Goal: Transaction & Acquisition: Obtain resource

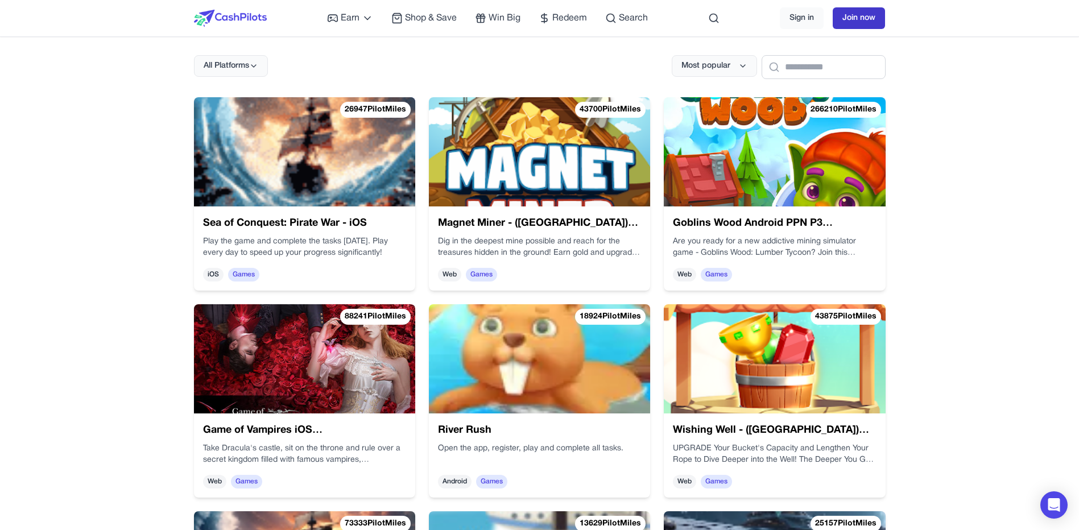
click at [872, 15] on link "Join now" at bounding box center [859, 18] width 52 height 22
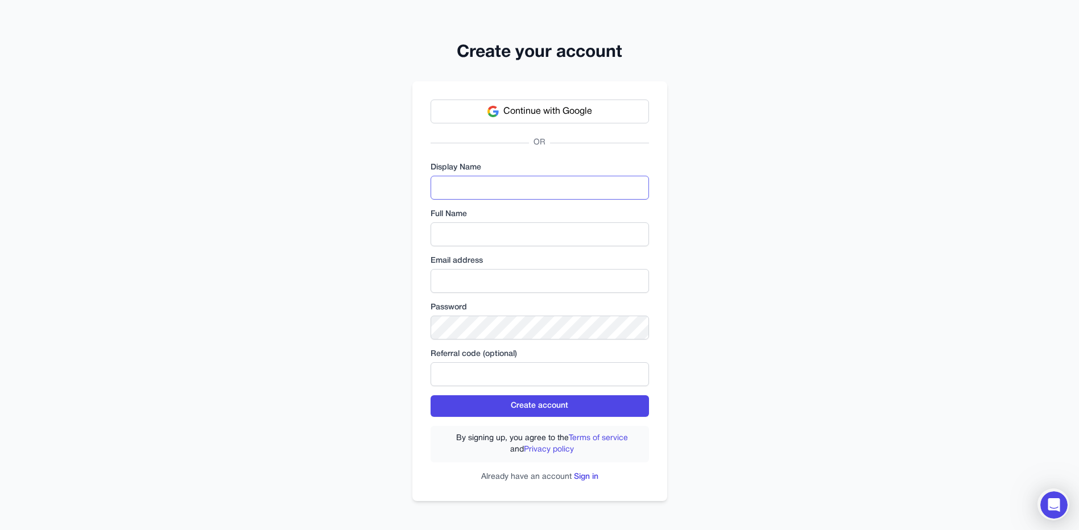
click at [528, 183] on input "text" at bounding box center [540, 188] width 218 height 24
type input "***"
click at [527, 234] on input "text" at bounding box center [540, 234] width 218 height 24
type input "**********"
click at [547, 278] on input "email" at bounding box center [540, 281] width 218 height 24
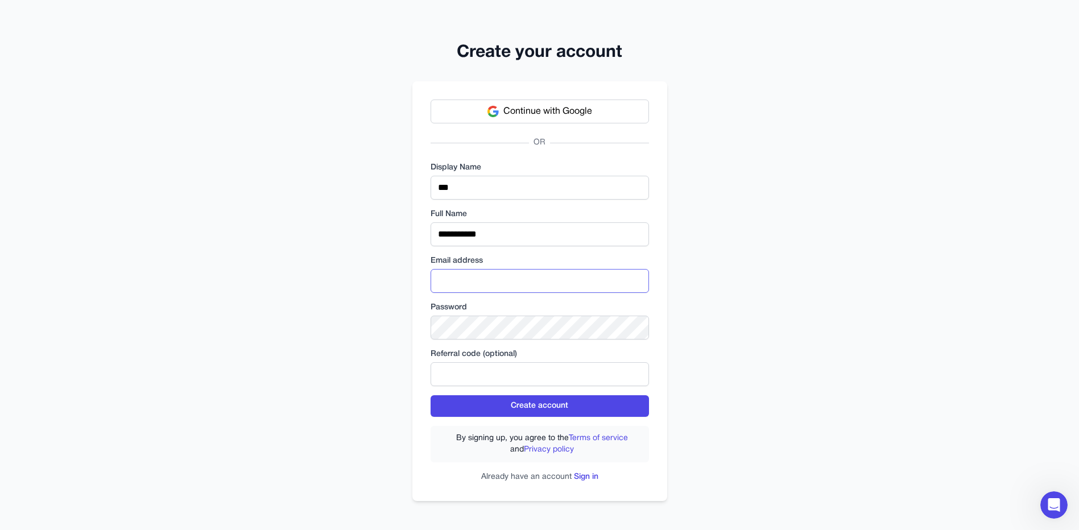
type input "**********"
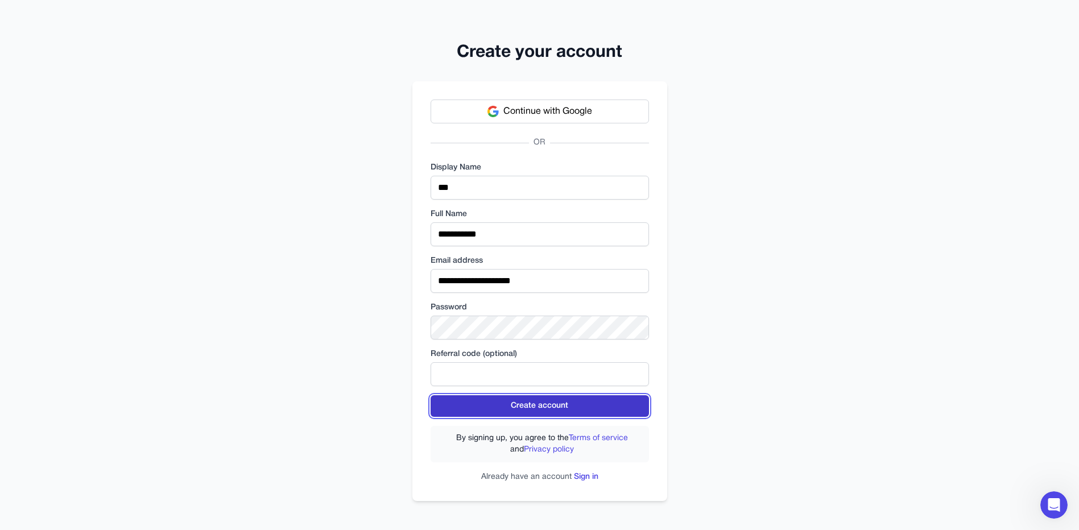
click at [557, 407] on button "Create account" at bounding box center [540, 406] width 218 height 22
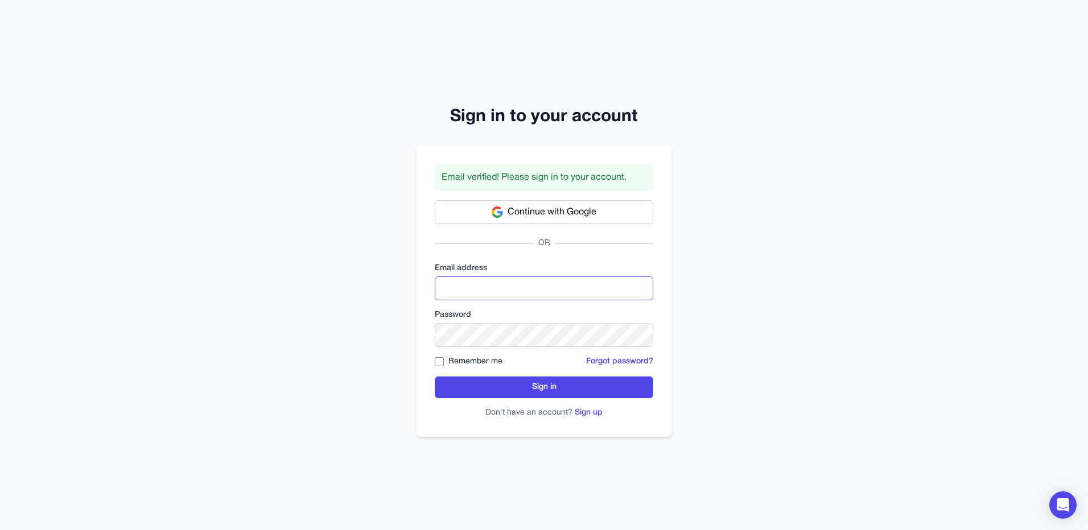
click at [524, 296] on input "email" at bounding box center [544, 288] width 218 height 24
type input "**********"
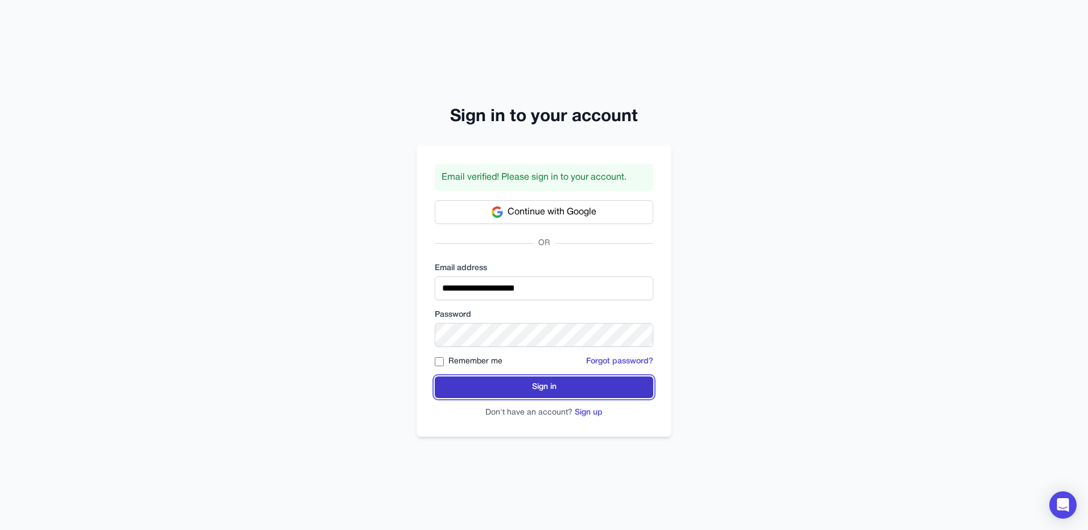
click at [540, 385] on button "Sign in" at bounding box center [544, 388] width 218 height 22
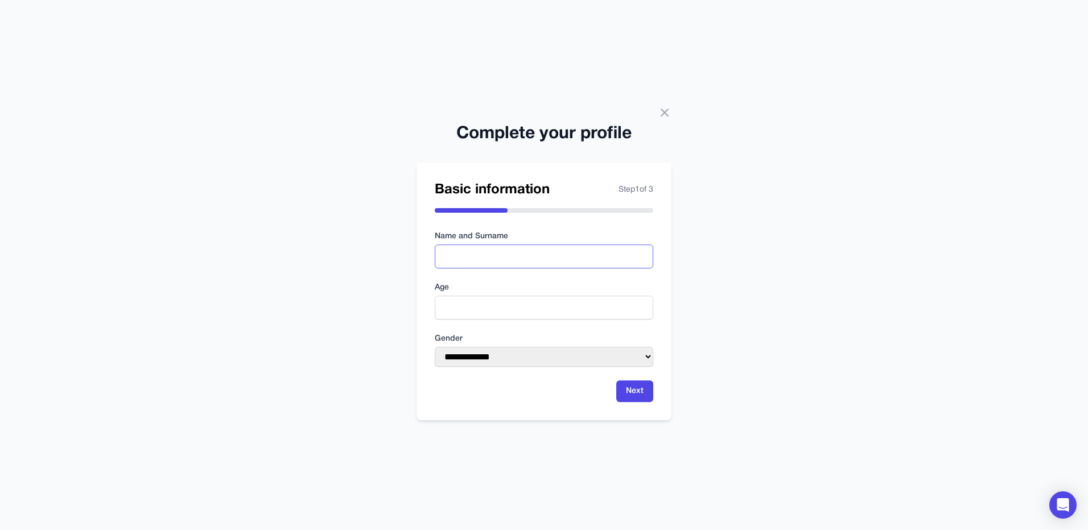
click at [553, 252] on input "text" at bounding box center [544, 257] width 218 height 24
type input "**********"
click at [566, 310] on input "number" at bounding box center [544, 308] width 218 height 24
type input "**"
click at [552, 354] on select "**********" at bounding box center [544, 357] width 218 height 20
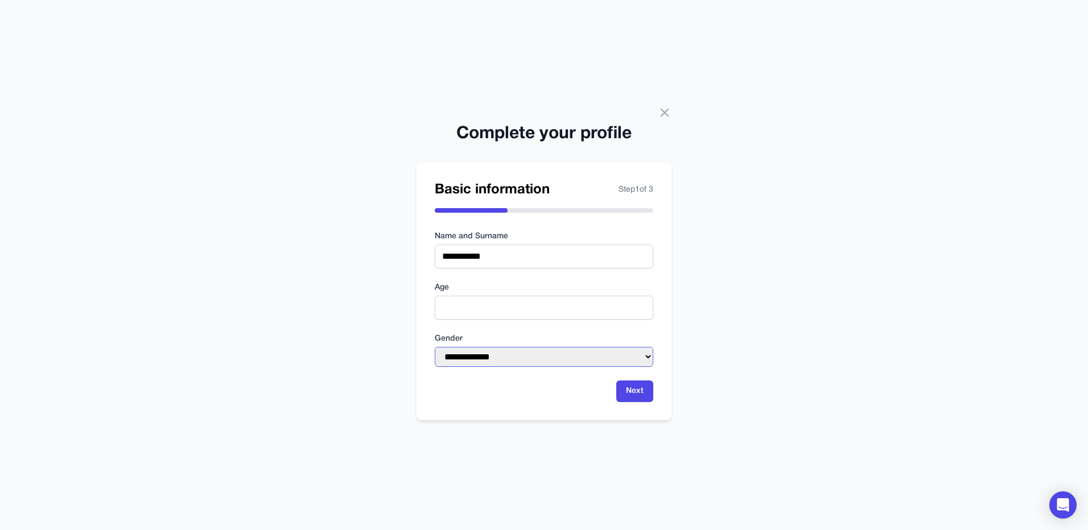
select select "******"
click at [435, 347] on select "**********" at bounding box center [544, 357] width 218 height 20
click at [634, 393] on button "Next" at bounding box center [634, 392] width 37 height 22
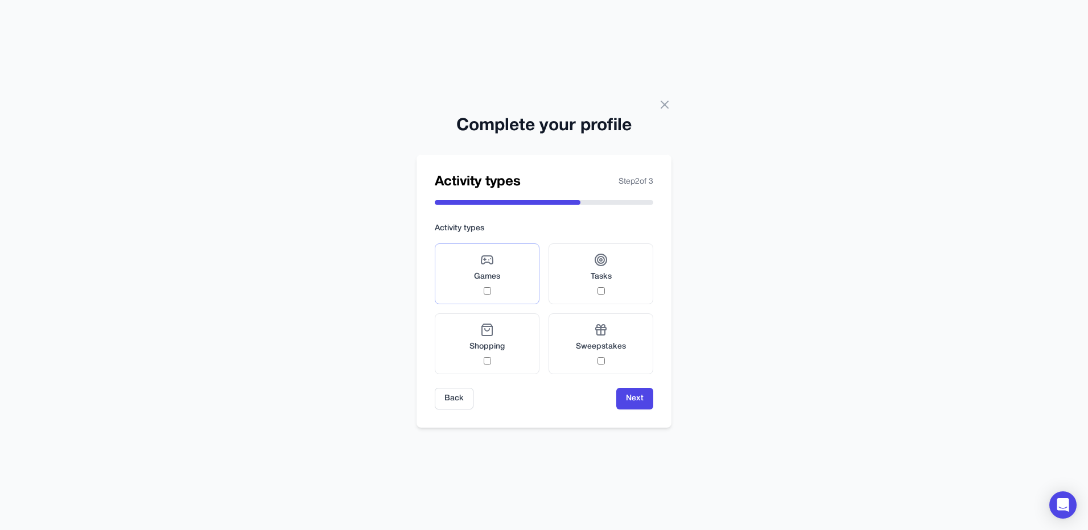
click at [507, 273] on label "Games" at bounding box center [487, 273] width 105 height 61
click at [607, 274] on span "Tasks" at bounding box center [600, 276] width 21 height 11
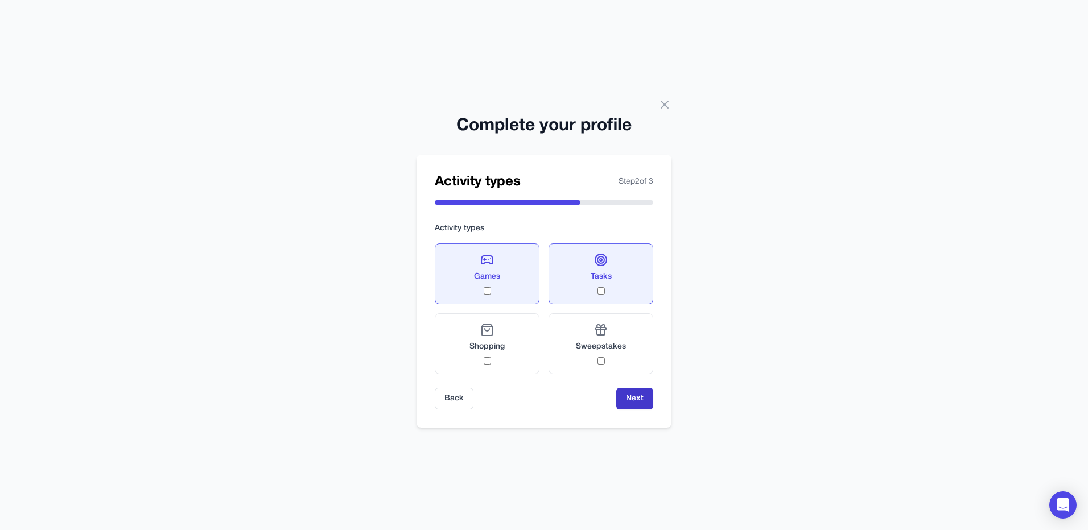
click at [637, 403] on button "Next" at bounding box center [634, 399] width 37 height 22
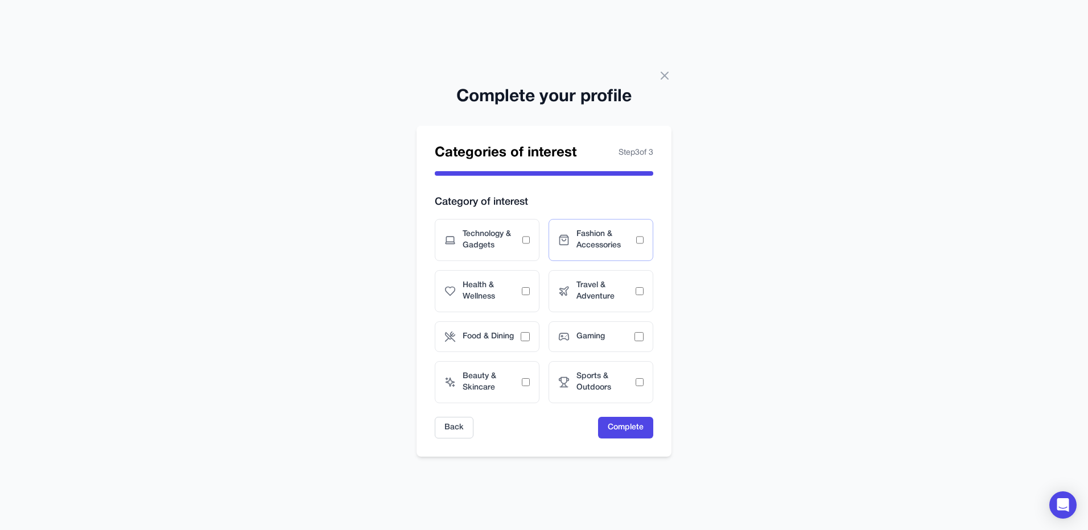
click at [609, 246] on span "Fashion & Accessories" at bounding box center [606, 240] width 60 height 23
click at [505, 295] on span "Health & Wellness" at bounding box center [491, 291] width 59 height 23
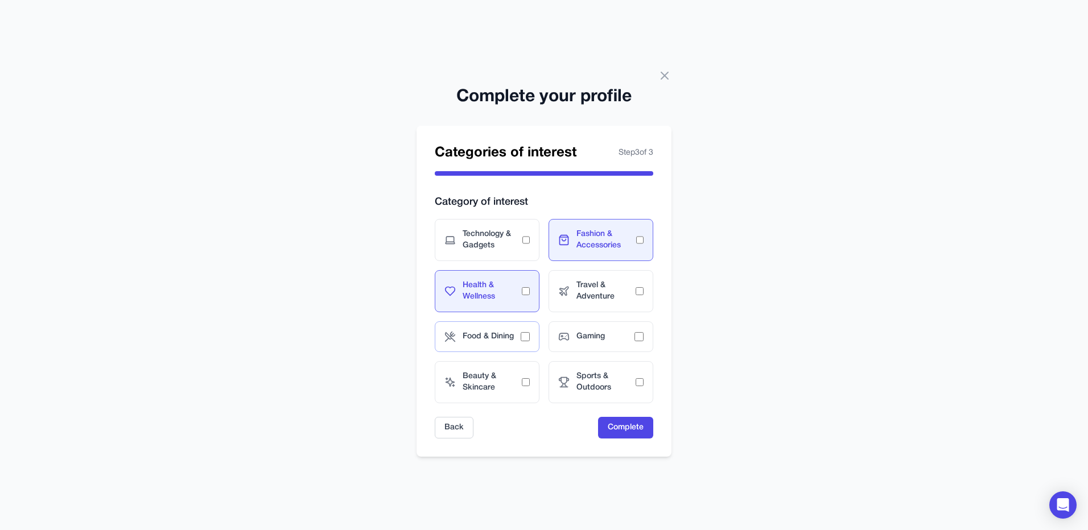
click at [504, 344] on div "Food & Dining" at bounding box center [487, 336] width 105 height 31
click at [585, 336] on span "Gaming" at bounding box center [605, 336] width 58 height 11
click at [503, 381] on span "Beauty & Skincare" at bounding box center [491, 382] width 59 height 23
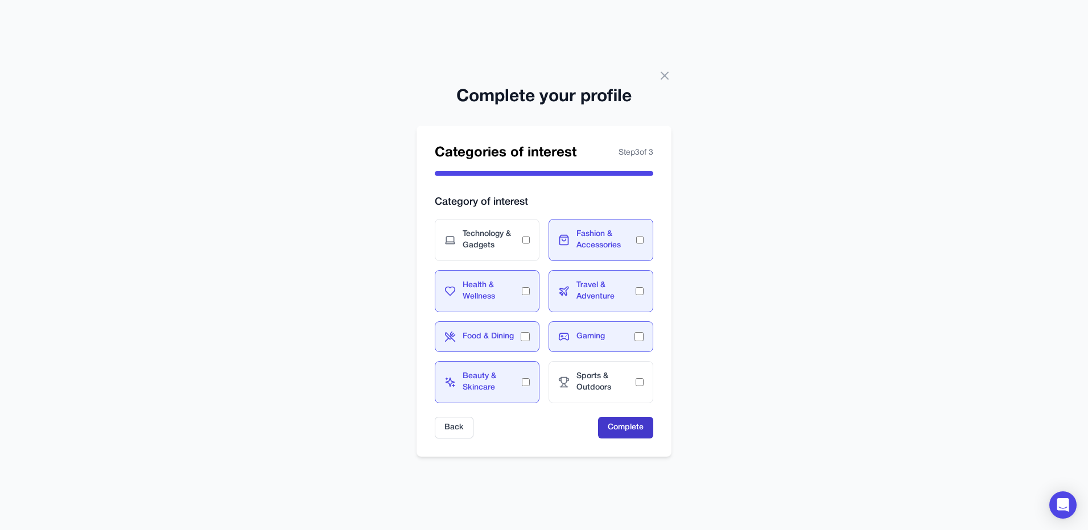
click at [625, 428] on button "Complete" at bounding box center [625, 428] width 55 height 22
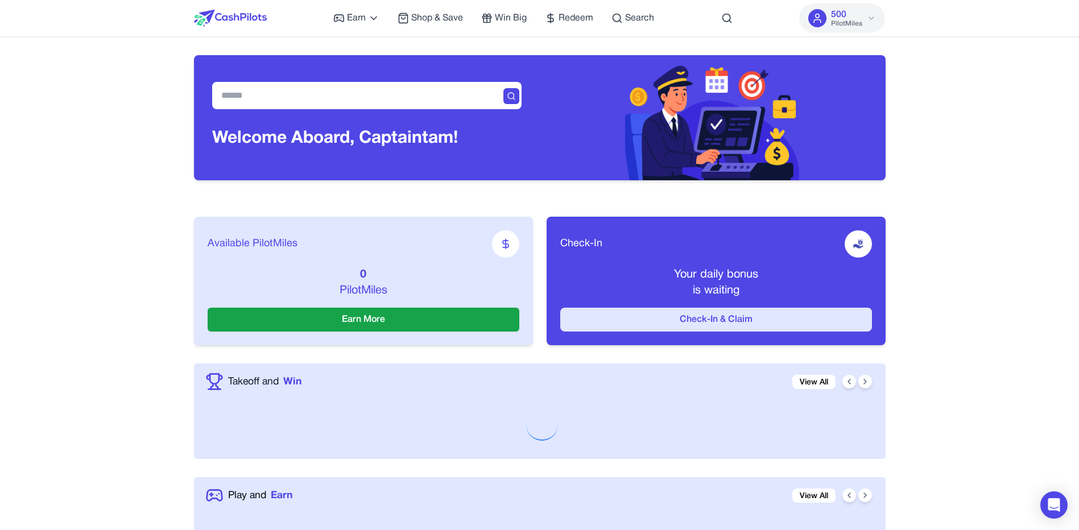
click at [734, 316] on button "Check-In & Claim" at bounding box center [716, 320] width 312 height 24
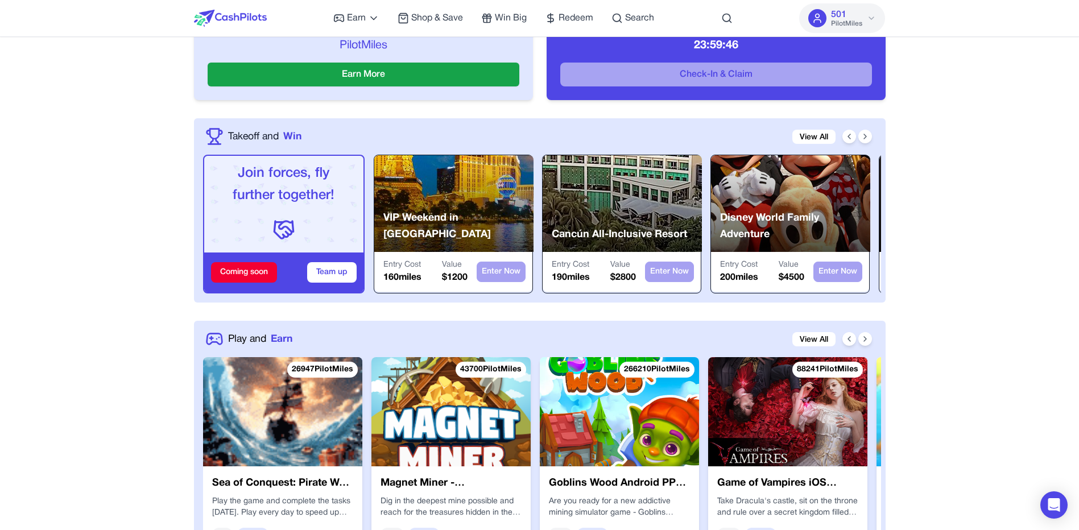
scroll to position [284, 0]
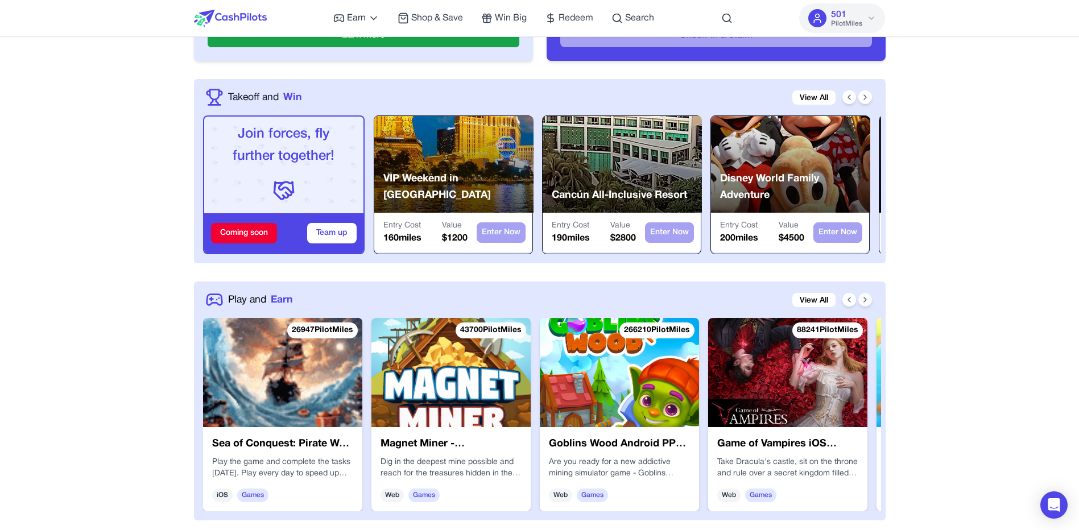
click at [863, 301] on icon at bounding box center [865, 299] width 9 height 9
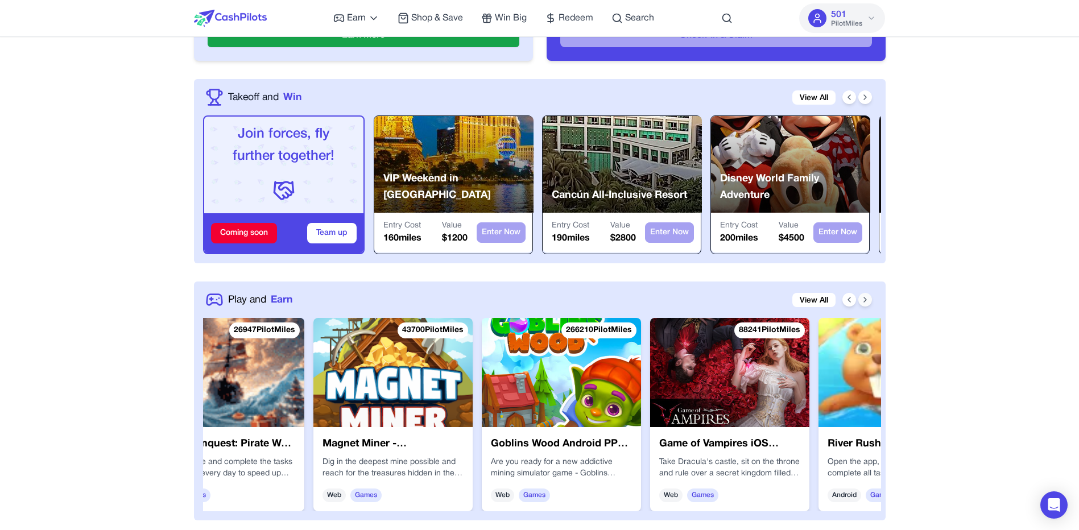
scroll to position [0, 182]
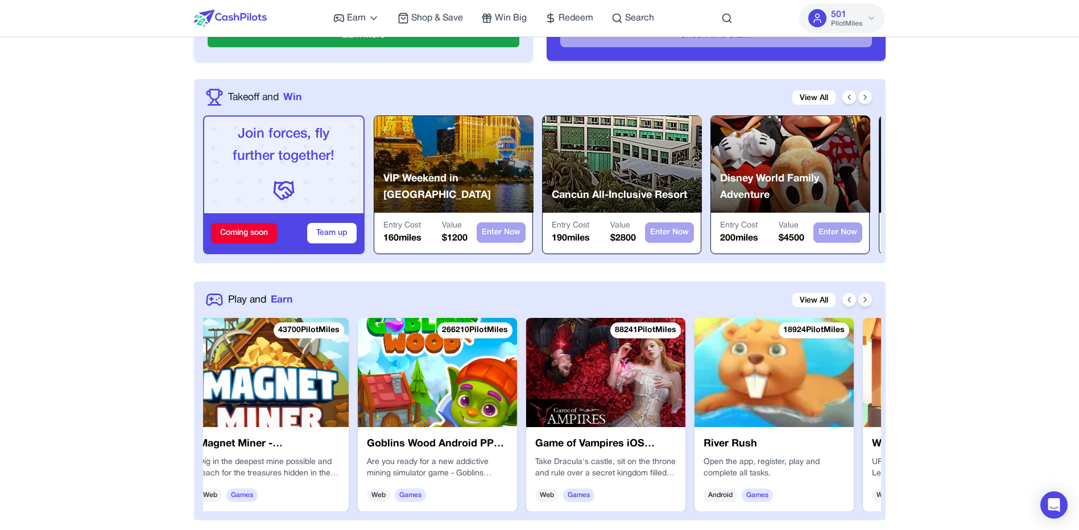
click at [863, 303] on icon at bounding box center [865, 299] width 9 height 9
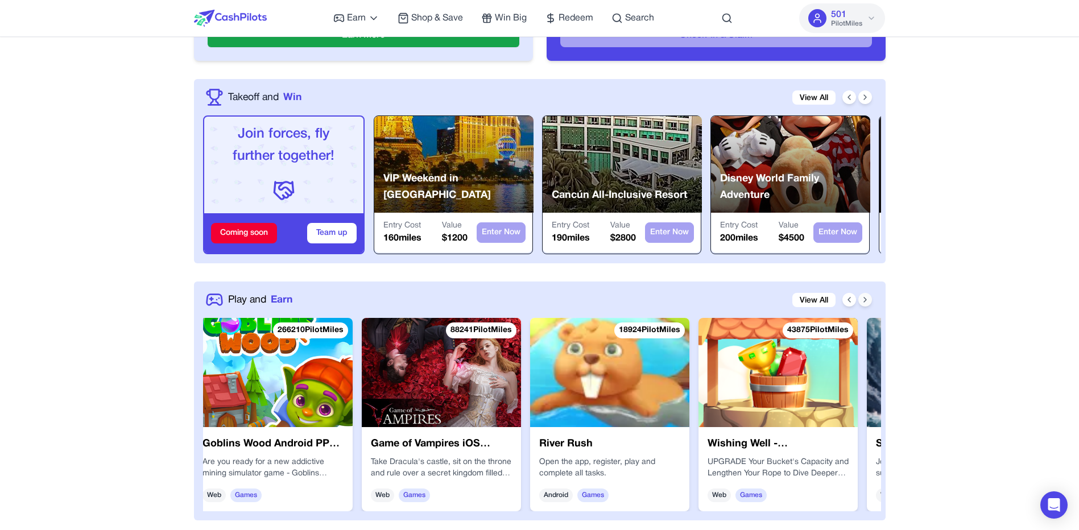
scroll to position [0, 364]
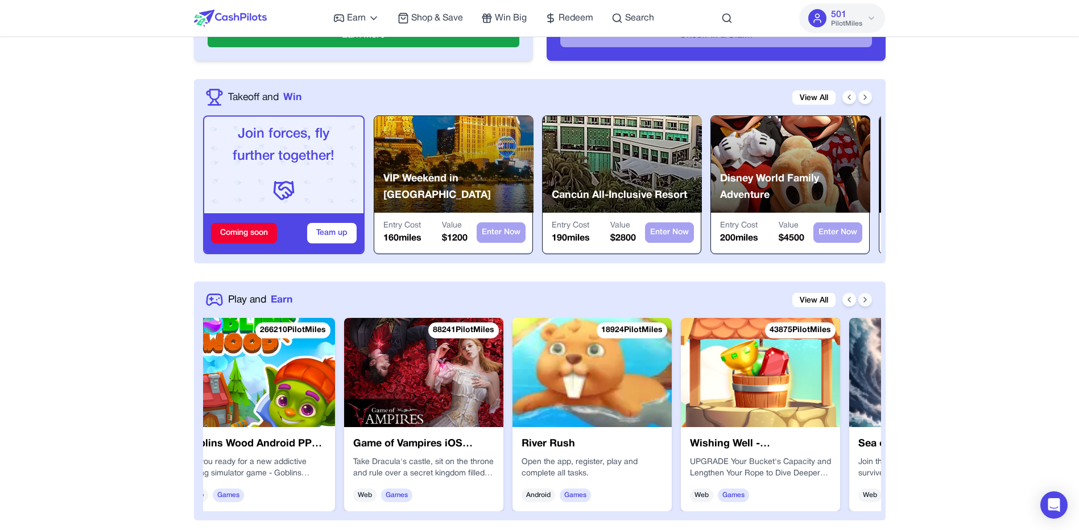
click at [863, 302] on icon at bounding box center [865, 299] width 9 height 9
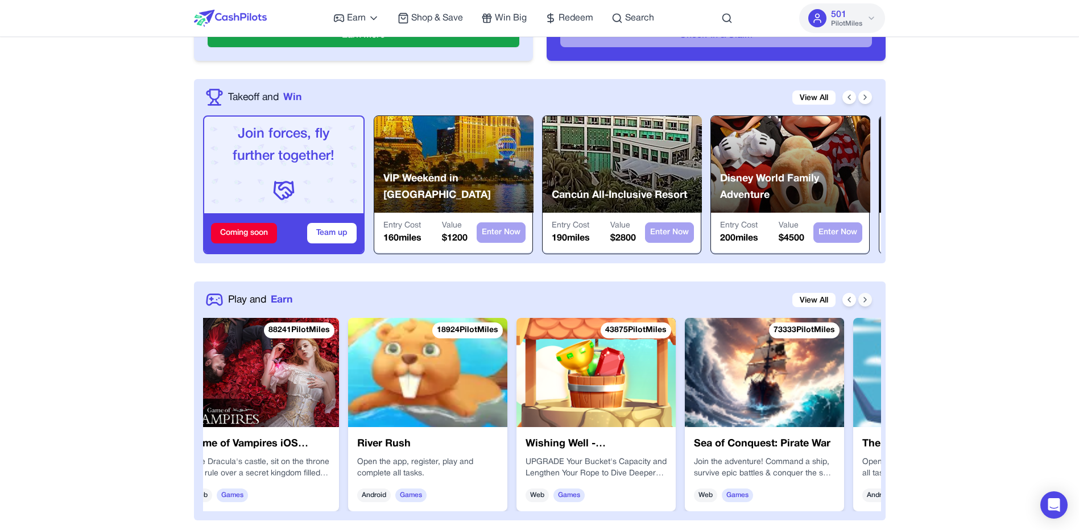
scroll to position [0, 546]
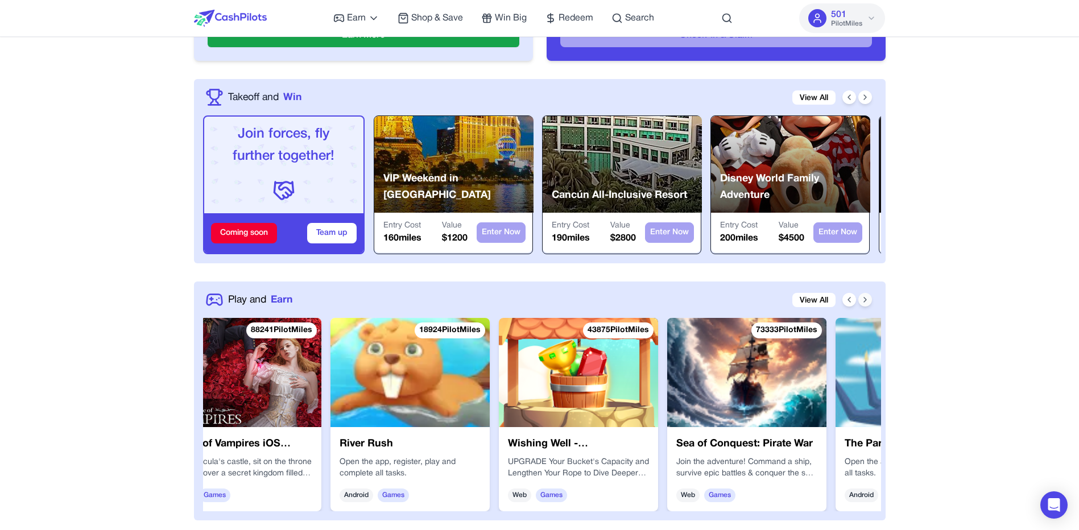
click at [863, 302] on icon at bounding box center [865, 299] width 9 height 9
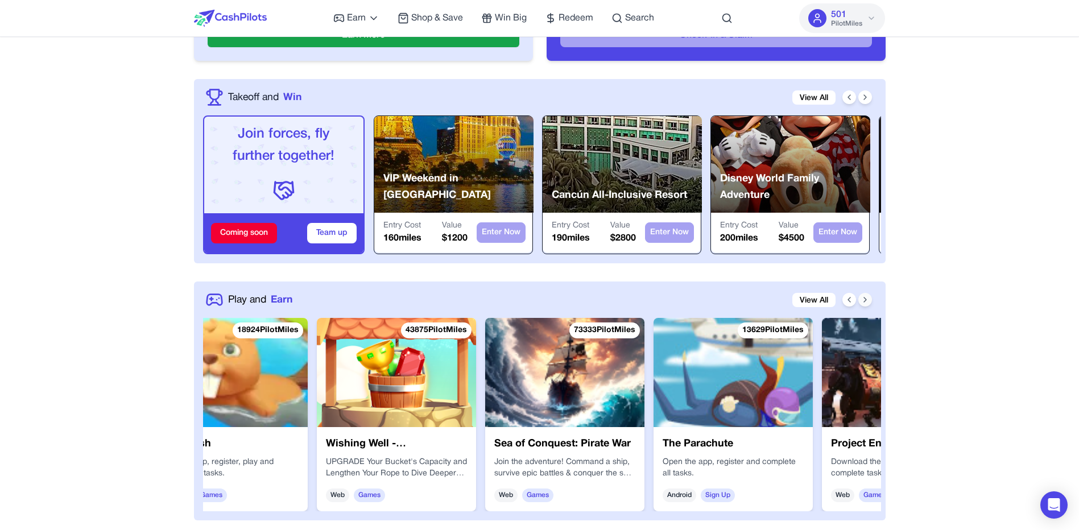
click at [863, 302] on icon at bounding box center [865, 299] width 9 height 9
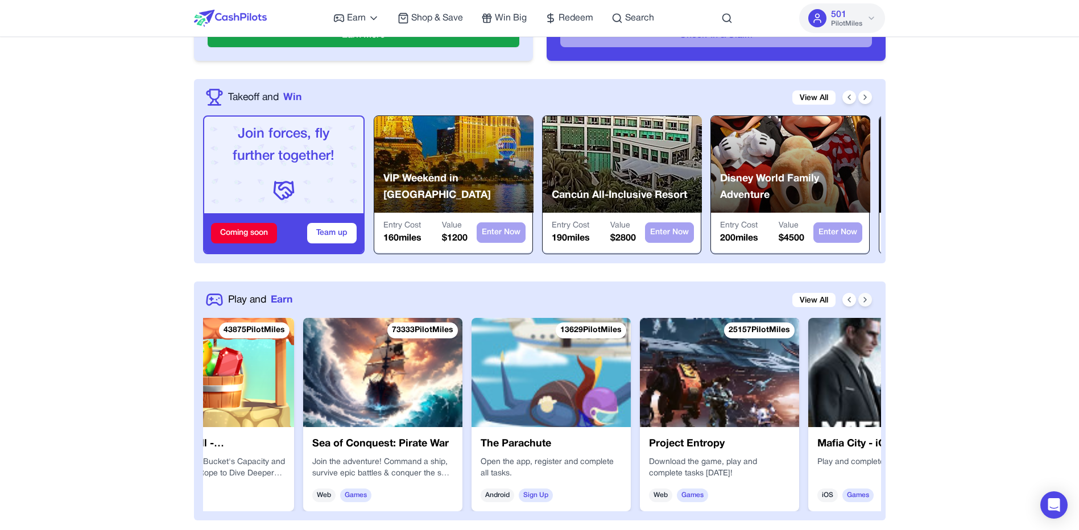
click at [863, 302] on icon at bounding box center [865, 299] width 9 height 9
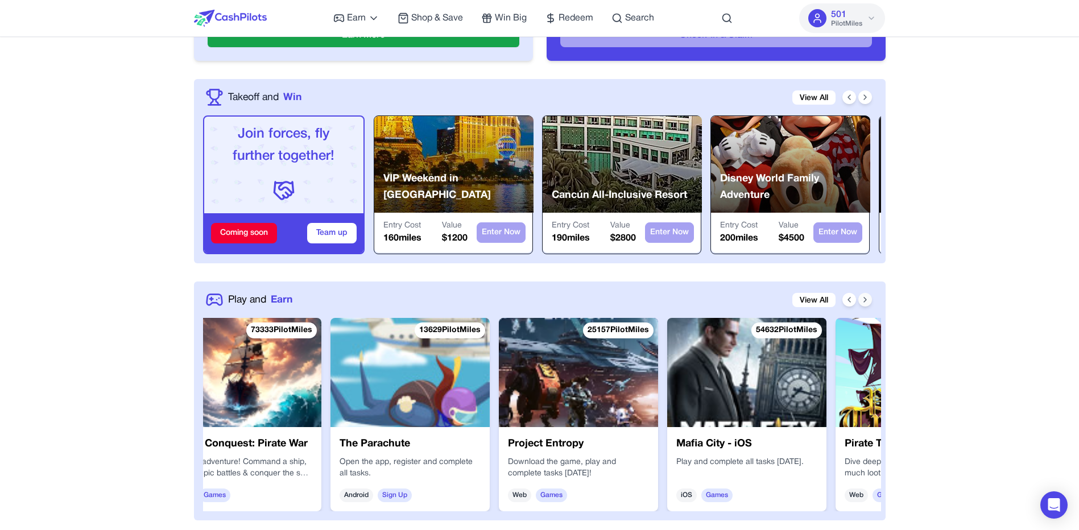
scroll to position [0, 1092]
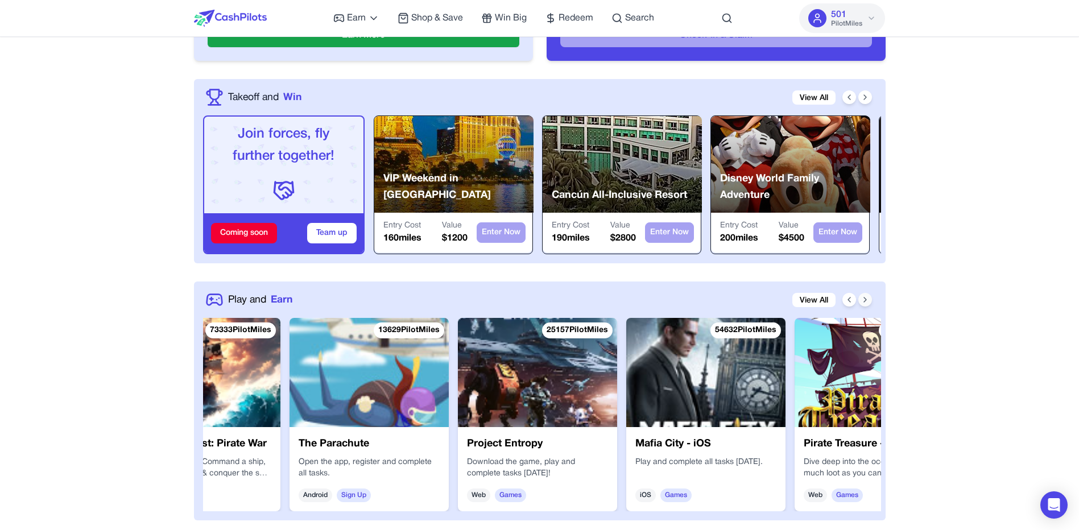
click at [862, 301] on icon at bounding box center [865, 299] width 9 height 9
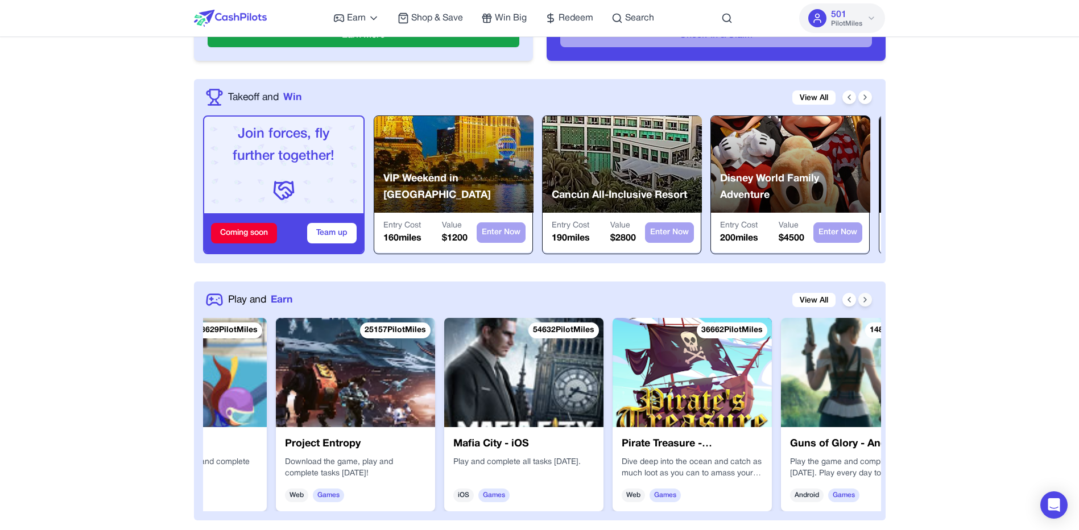
click at [862, 301] on icon at bounding box center [865, 299] width 9 height 9
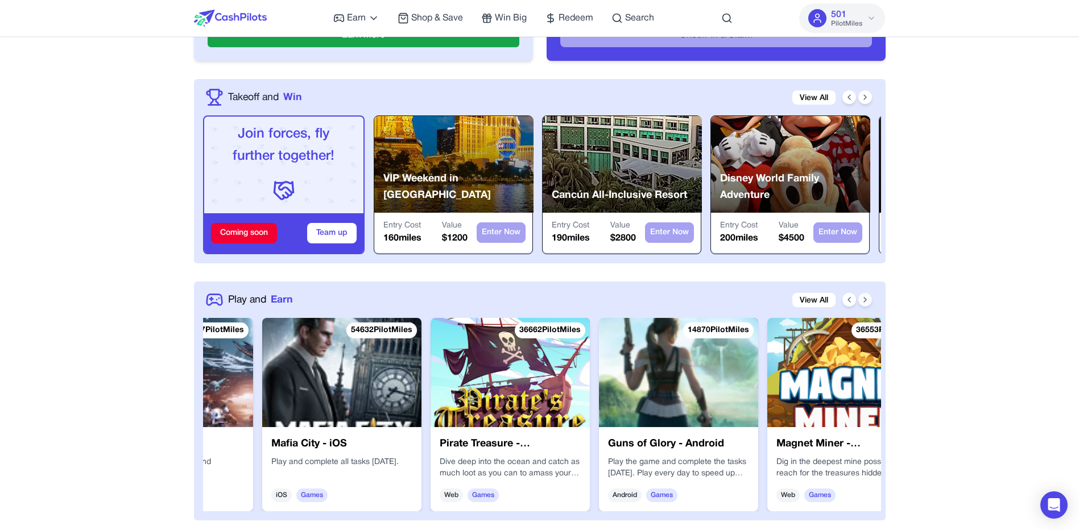
click at [861, 301] on icon at bounding box center [865, 299] width 9 height 9
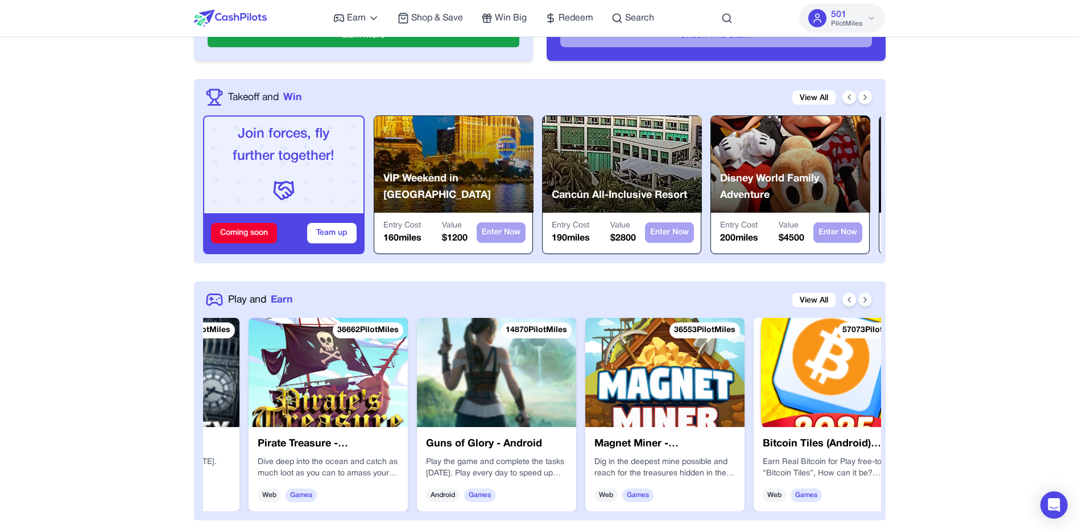
click at [861, 301] on icon at bounding box center [865, 299] width 9 height 9
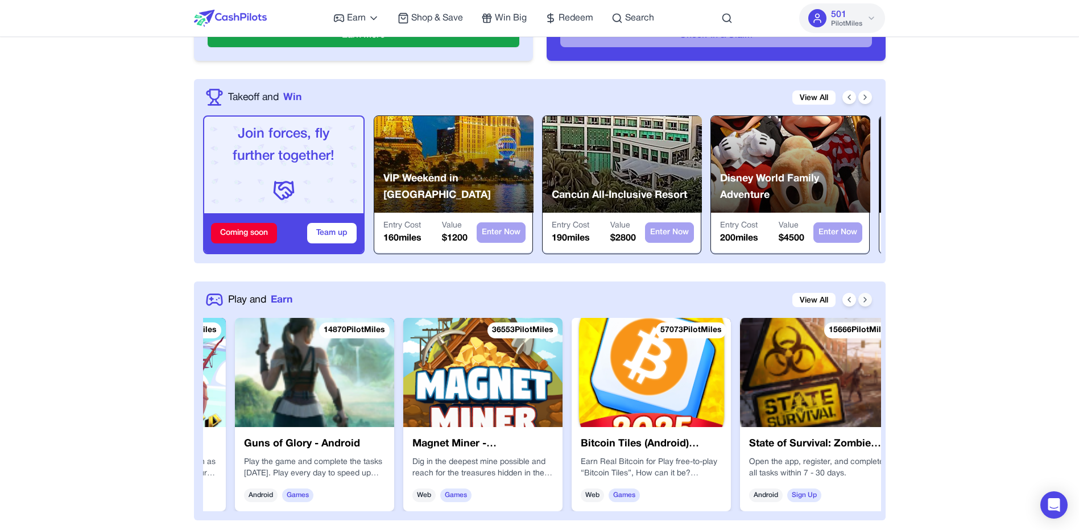
click at [861, 301] on icon at bounding box center [865, 299] width 9 height 9
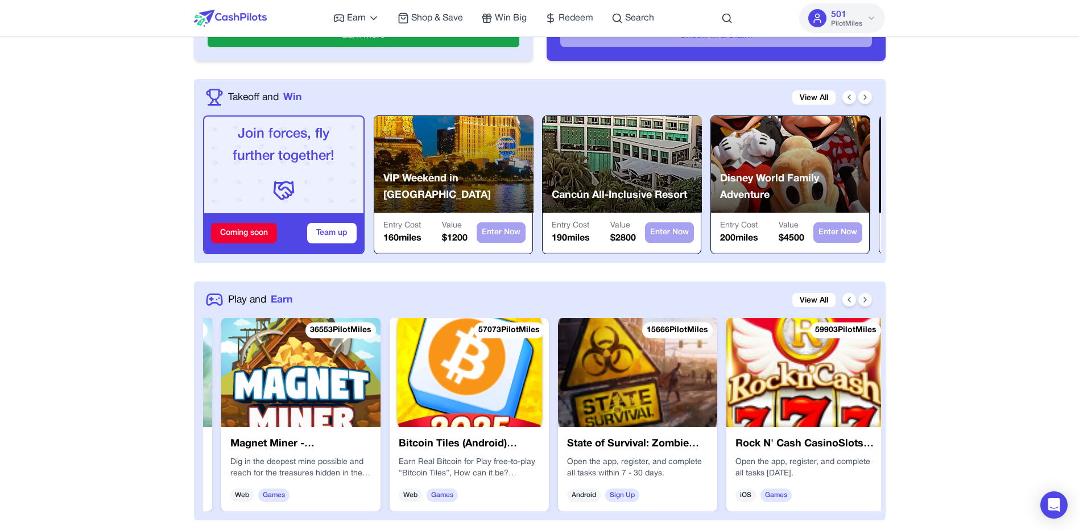
click at [861, 301] on icon at bounding box center [865, 299] width 9 height 9
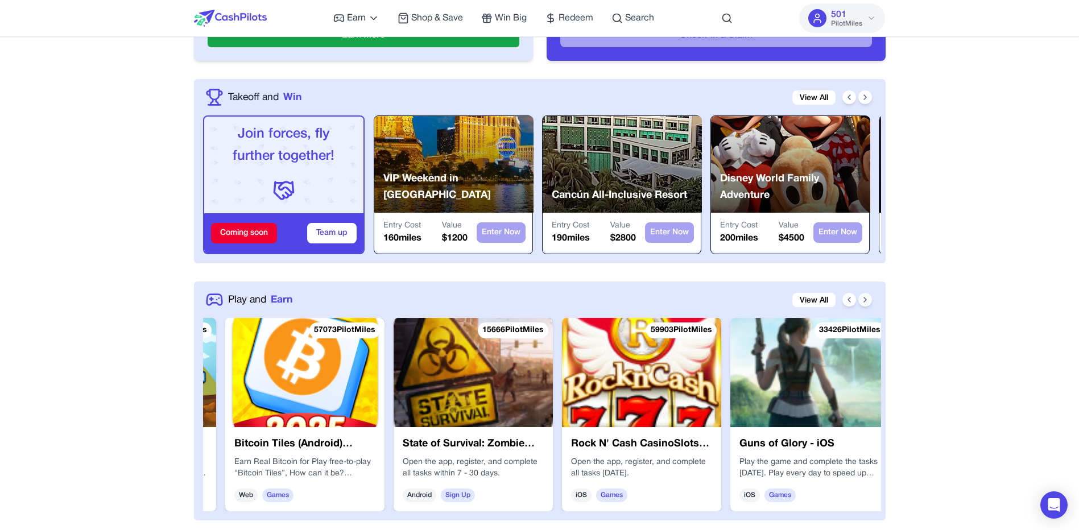
scroll to position [0, 2184]
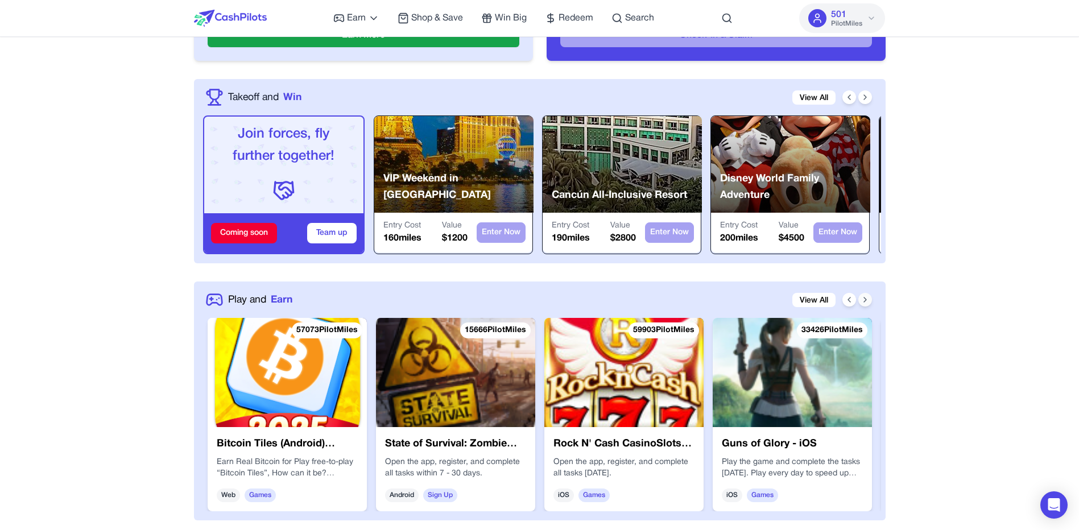
click at [861, 301] on icon at bounding box center [865, 299] width 9 height 9
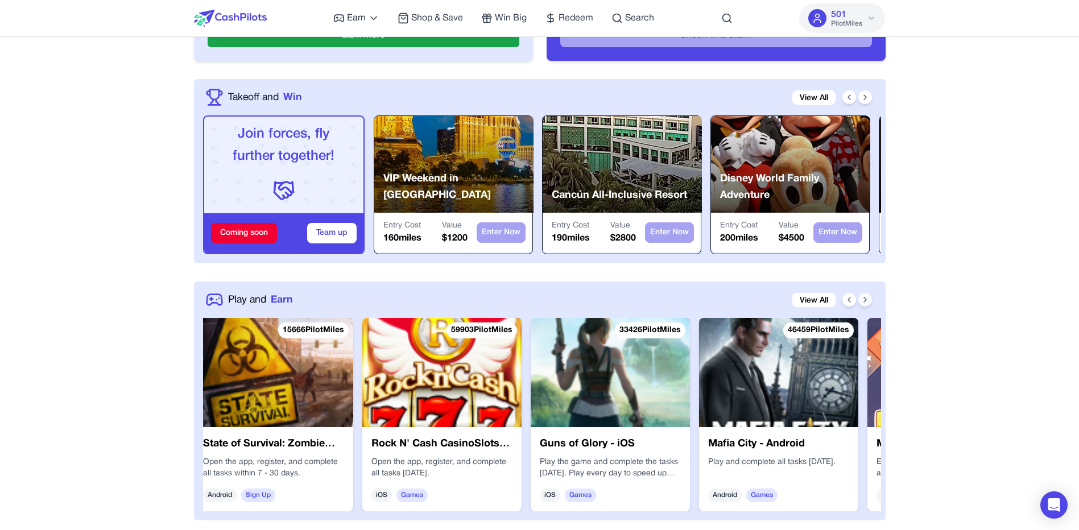
click at [861, 301] on icon at bounding box center [865, 299] width 9 height 9
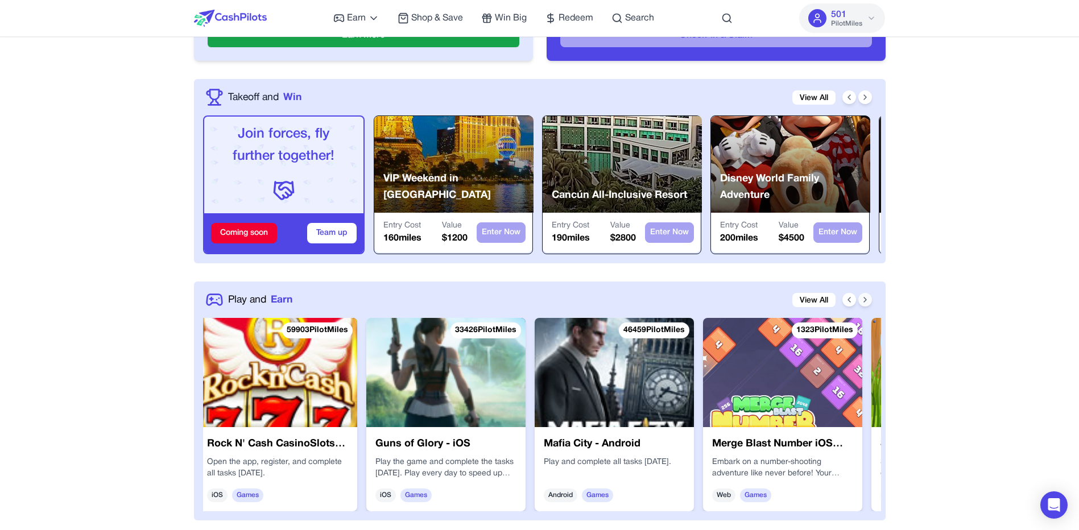
scroll to position [0, 2548]
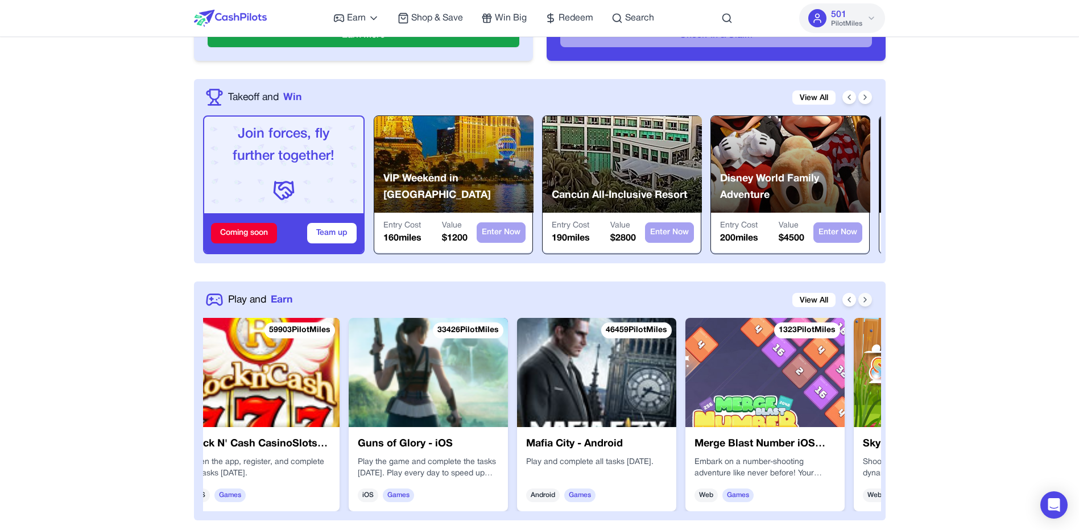
click at [861, 301] on icon at bounding box center [865, 299] width 9 height 9
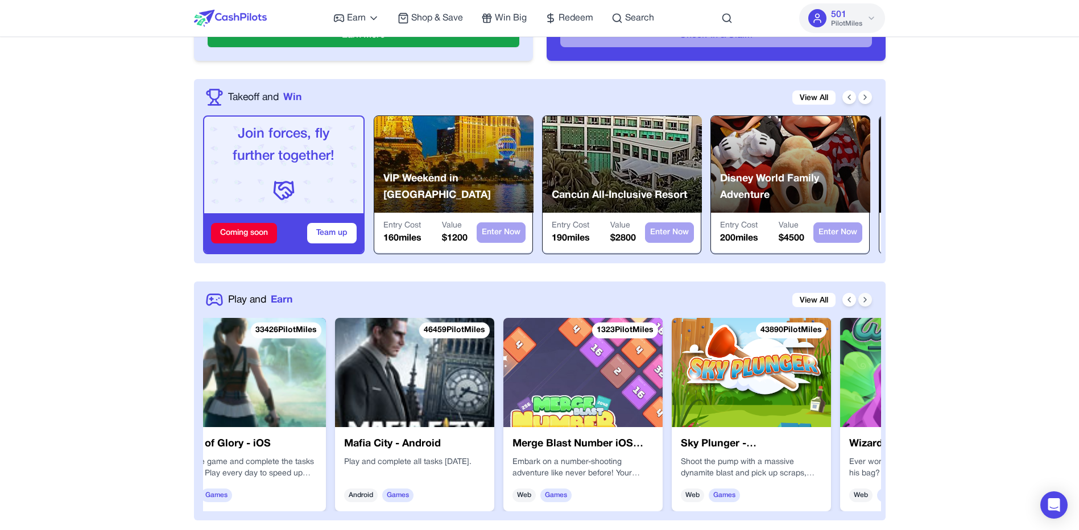
click at [861, 301] on icon at bounding box center [865, 299] width 9 height 9
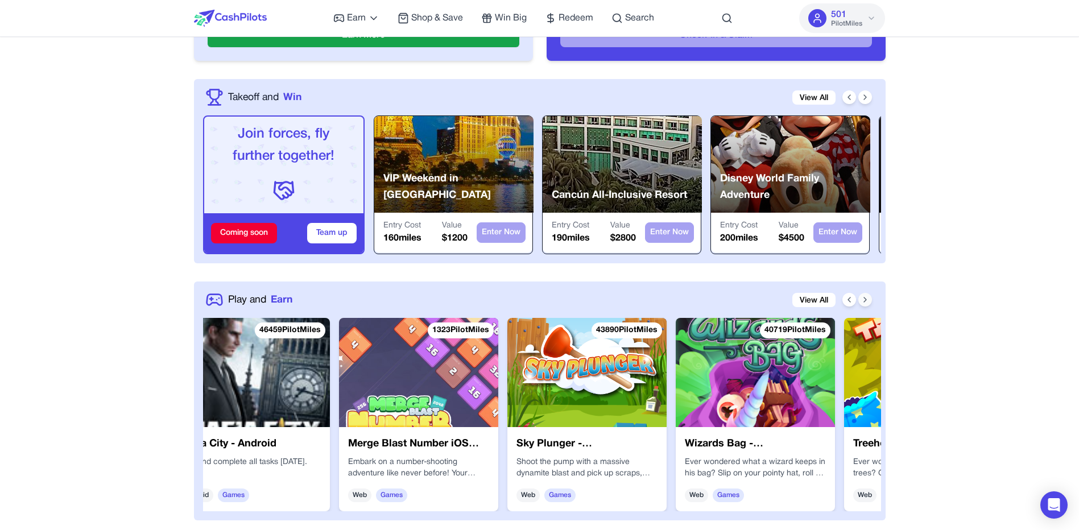
scroll to position [0, 2912]
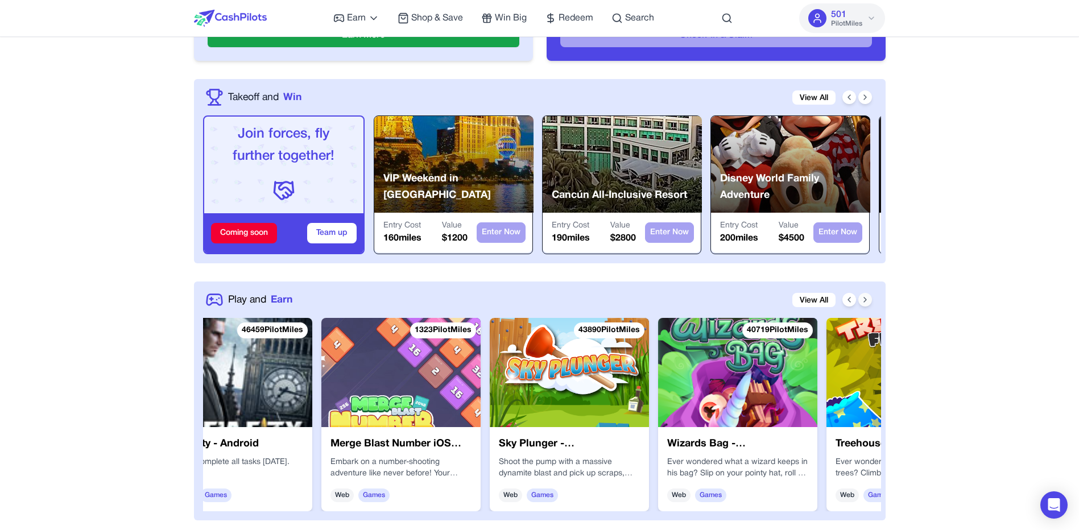
click at [861, 301] on icon at bounding box center [865, 299] width 9 height 9
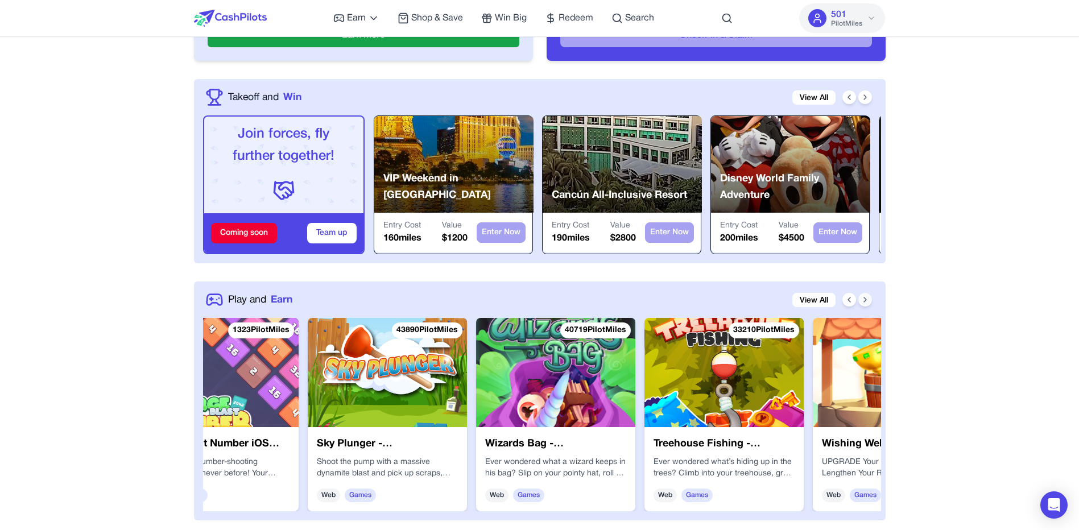
click at [861, 301] on icon at bounding box center [865, 299] width 9 height 9
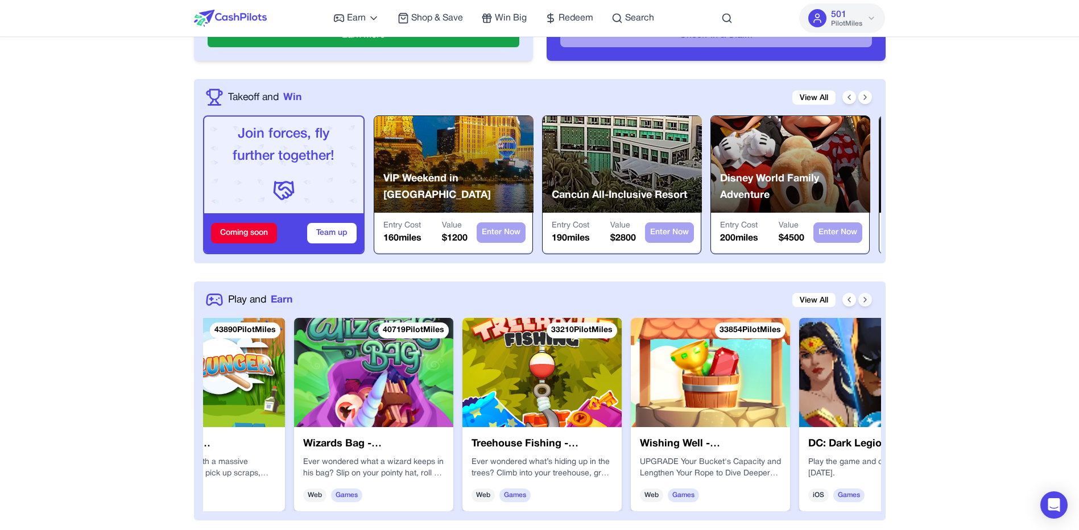
click at [861, 301] on icon at bounding box center [865, 299] width 9 height 9
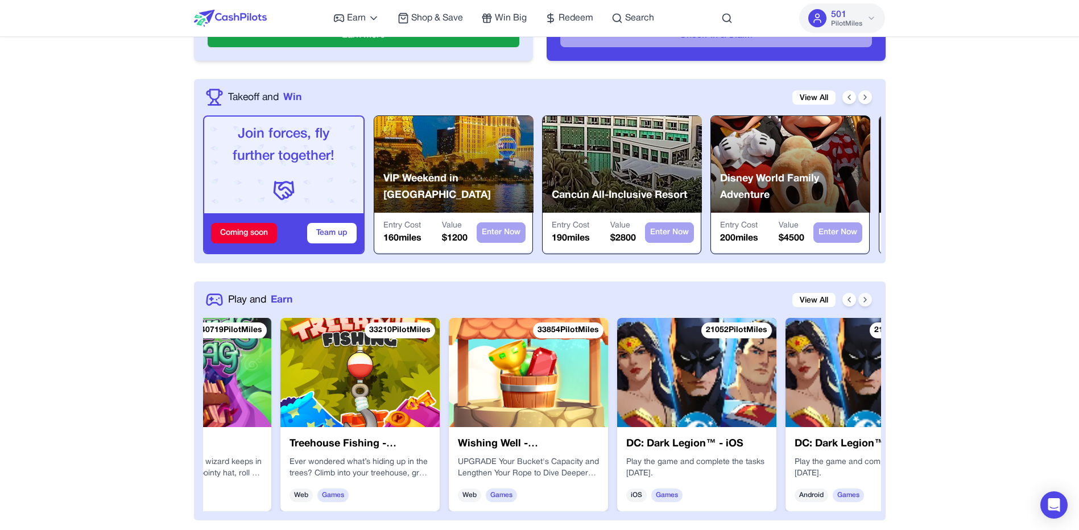
click at [861, 301] on icon at bounding box center [865, 299] width 9 height 9
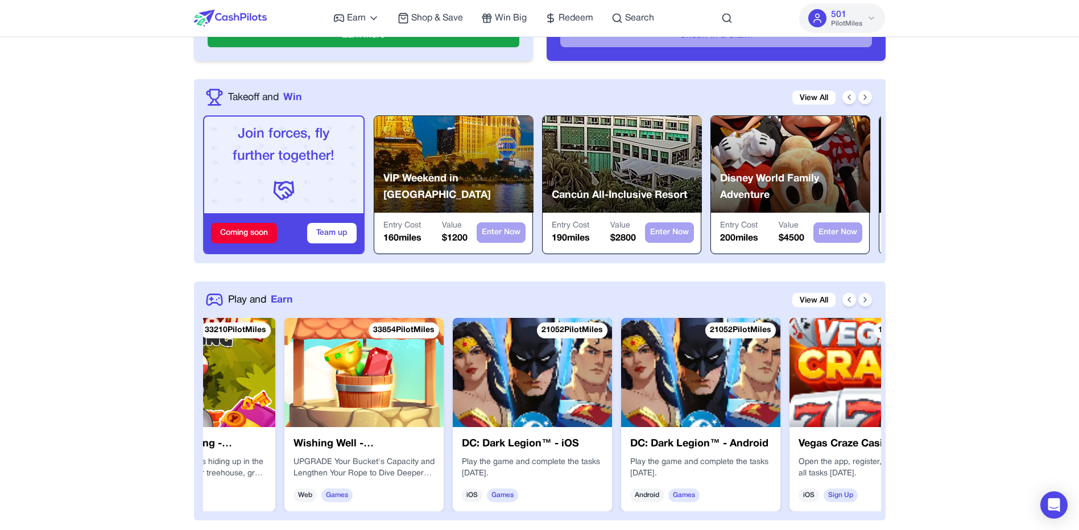
scroll to position [0, 3640]
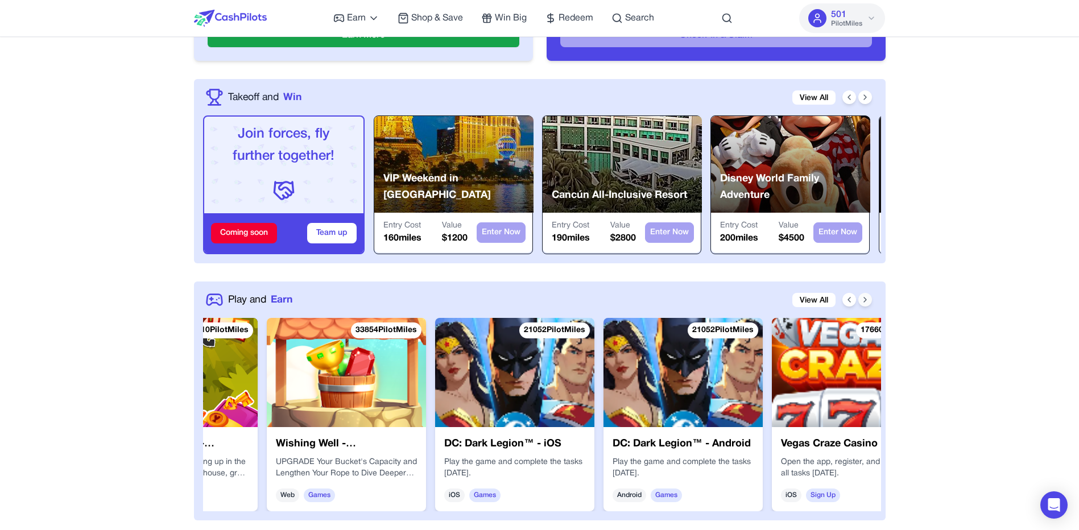
click at [864, 301] on icon at bounding box center [865, 299] width 2 height 5
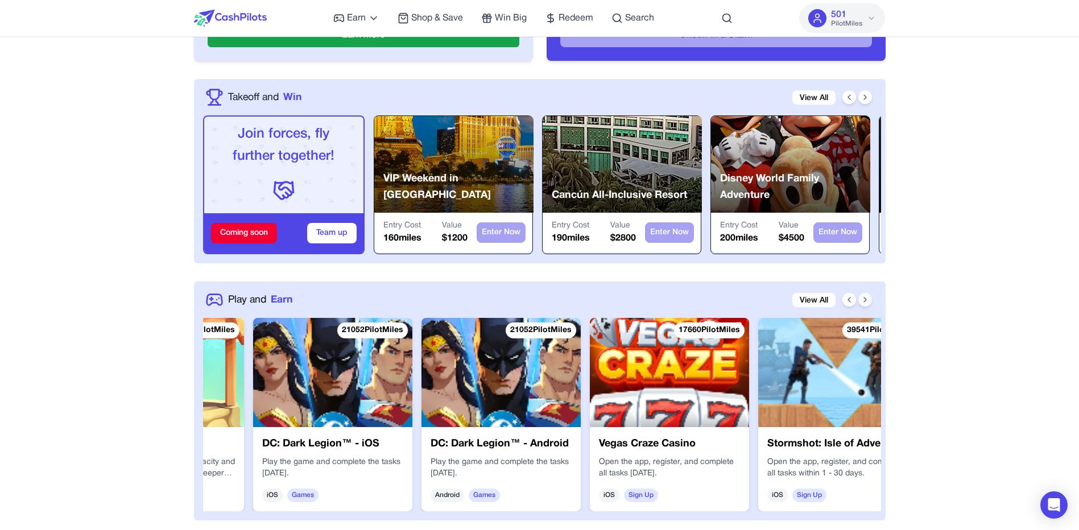
click at [864, 301] on icon at bounding box center [865, 299] width 2 height 5
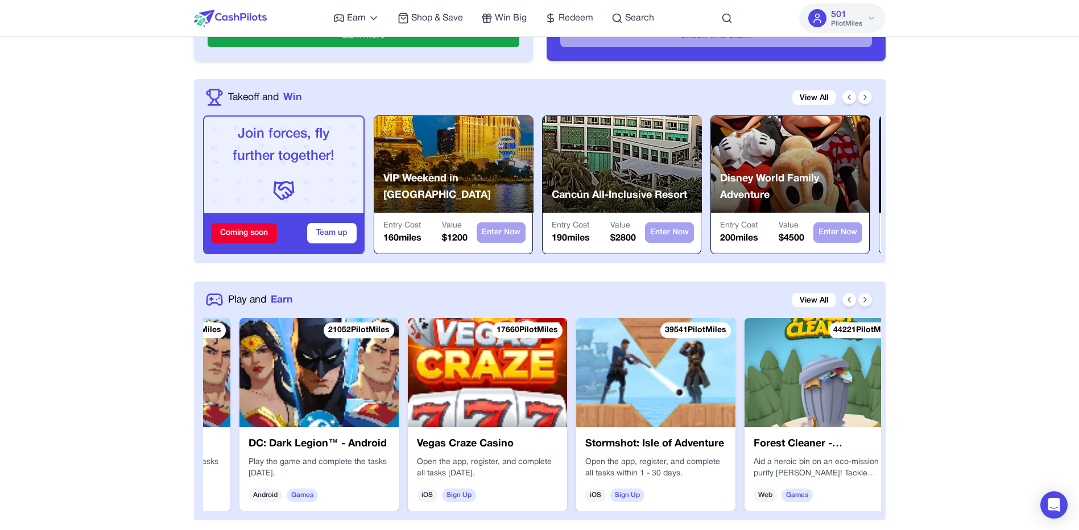
click at [864, 301] on icon at bounding box center [865, 299] width 2 height 5
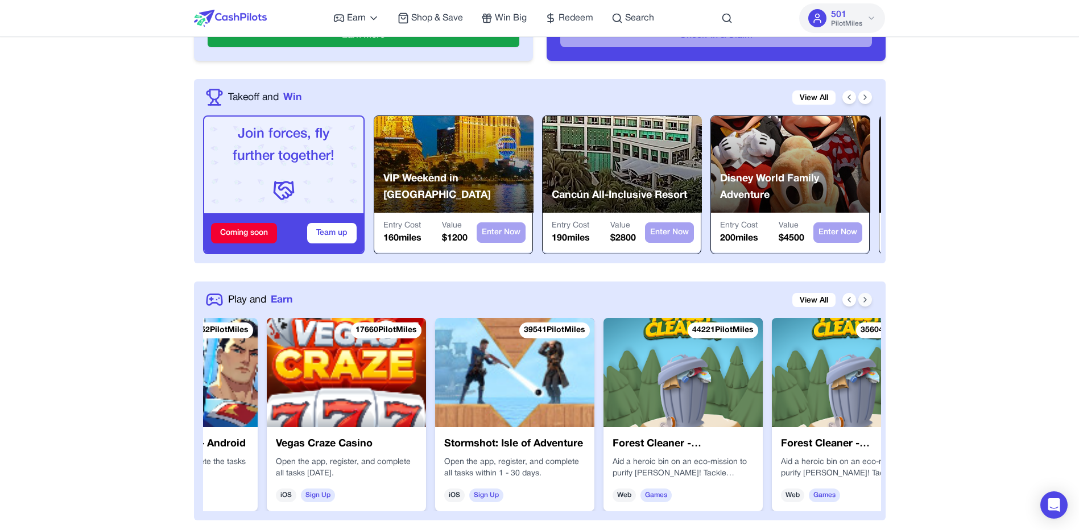
scroll to position [0, 4187]
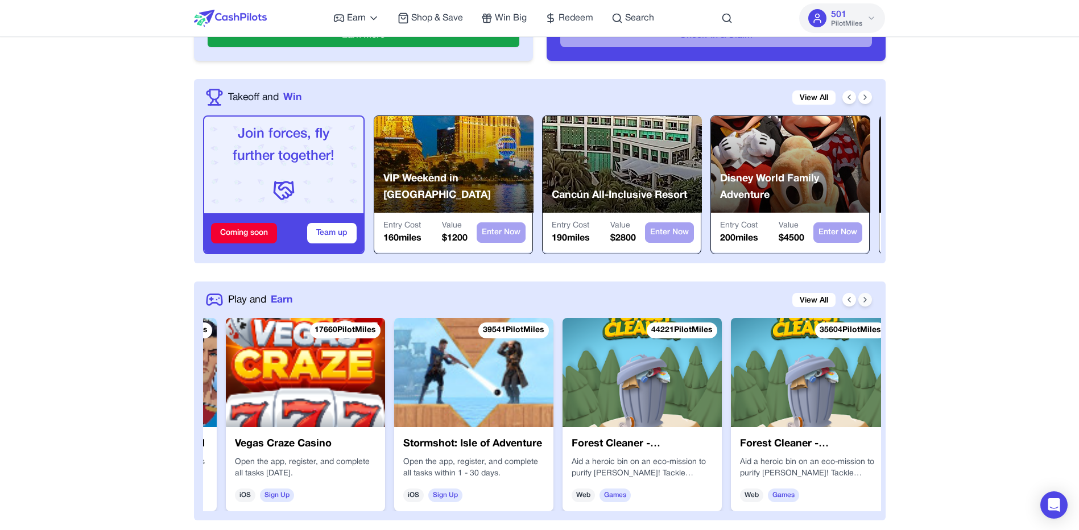
click at [864, 301] on icon at bounding box center [865, 299] width 2 height 5
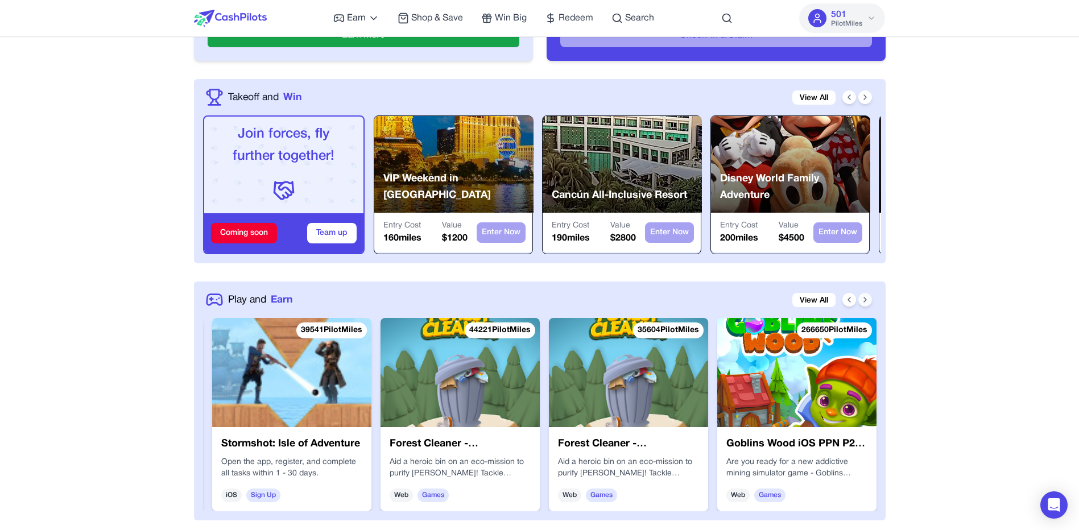
click at [864, 301] on icon at bounding box center [865, 299] width 2 height 5
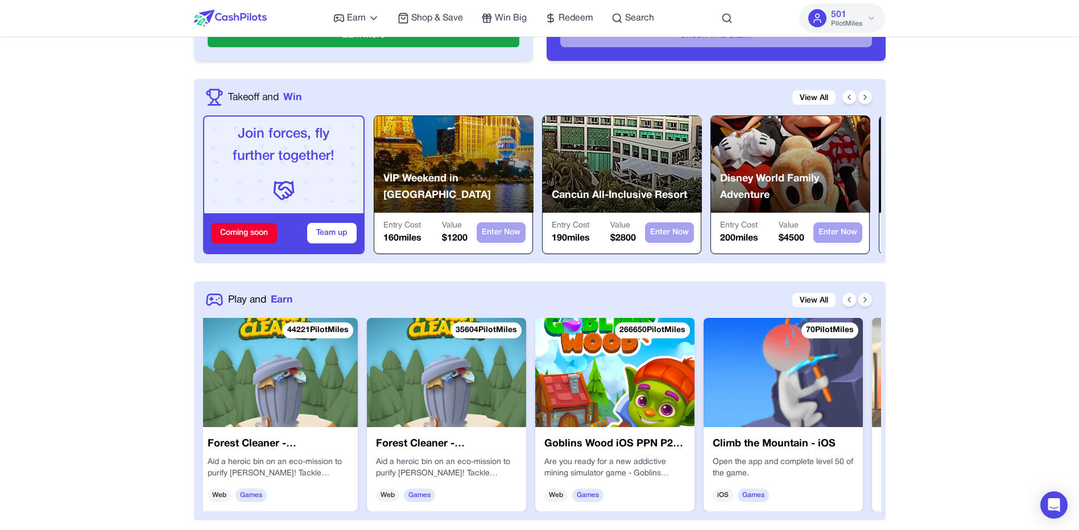
click at [864, 301] on icon at bounding box center [865, 299] width 2 height 5
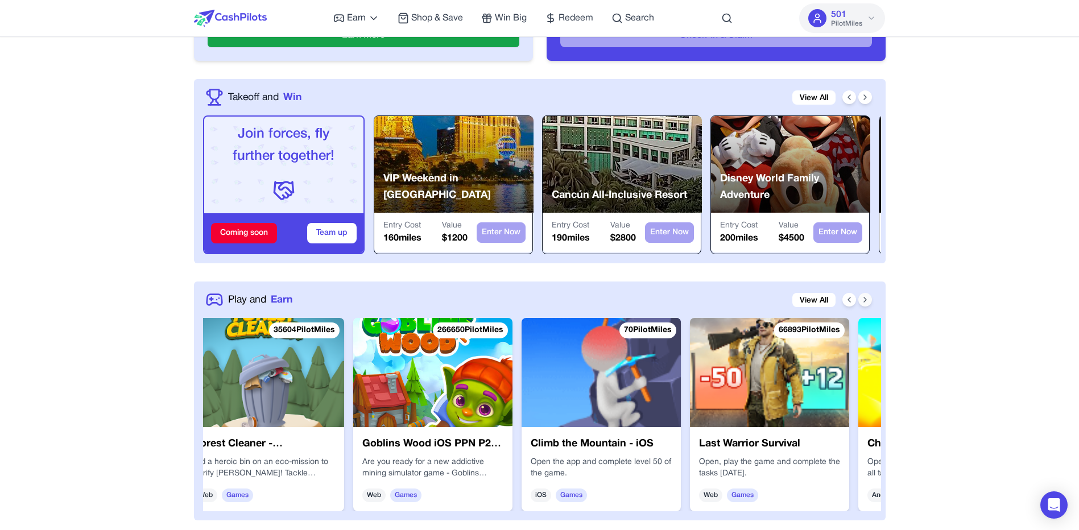
click at [864, 301] on icon at bounding box center [865, 299] width 2 height 5
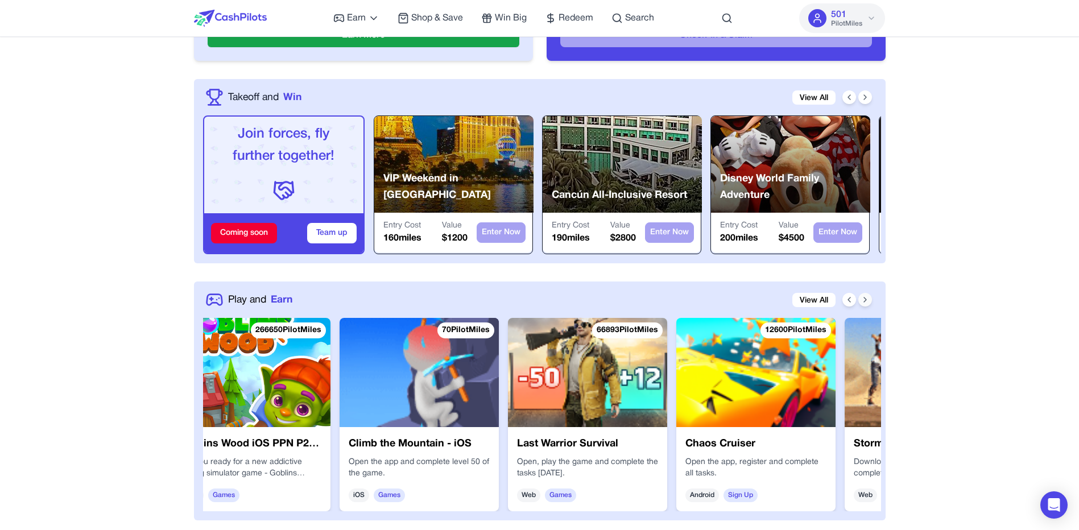
click at [864, 301] on icon at bounding box center [865, 299] width 2 height 5
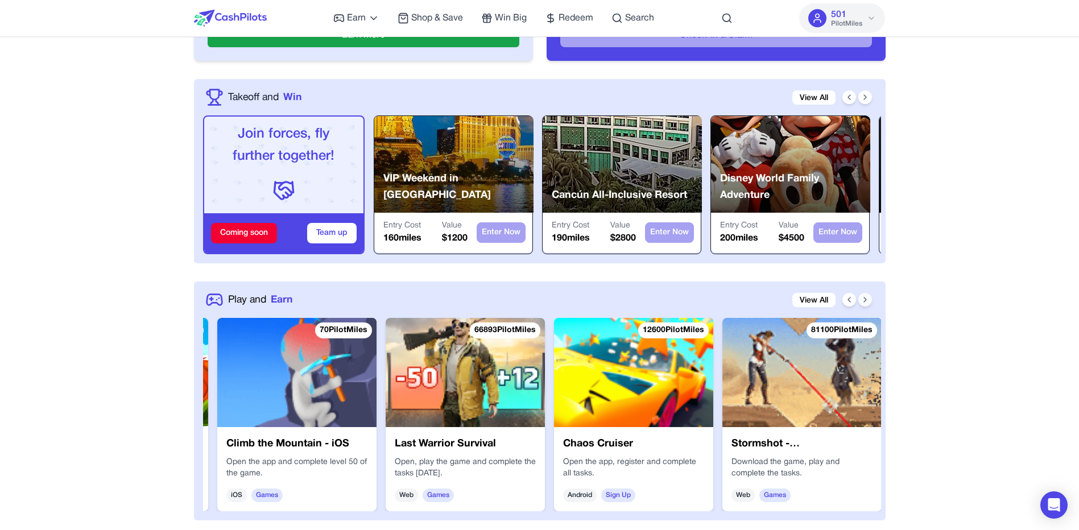
scroll to position [0, 5037]
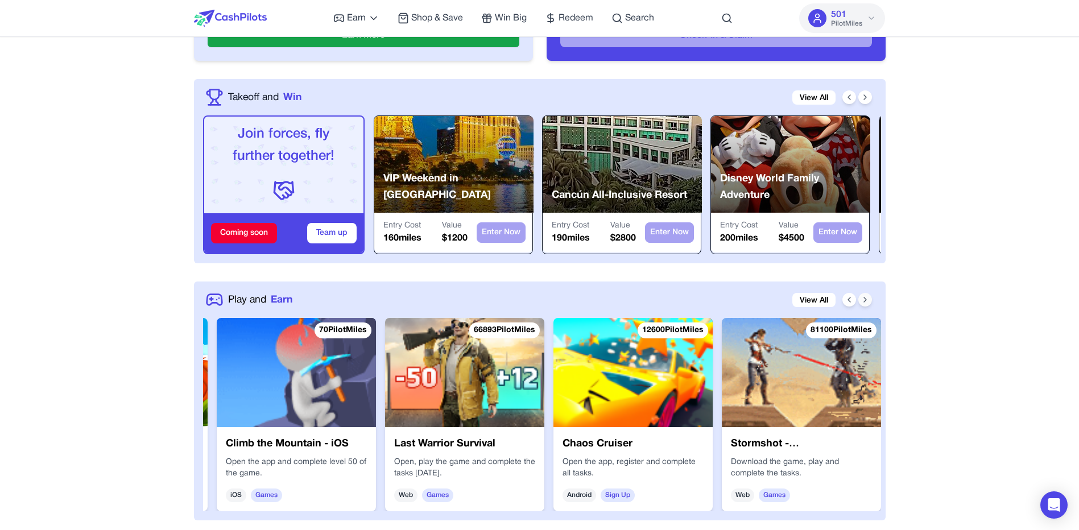
click at [864, 301] on icon at bounding box center [865, 299] width 2 height 5
click at [864, 300] on icon at bounding box center [865, 299] width 9 height 9
click at [865, 300] on icon at bounding box center [865, 299] width 2 height 5
click at [866, 298] on icon at bounding box center [865, 299] width 9 height 9
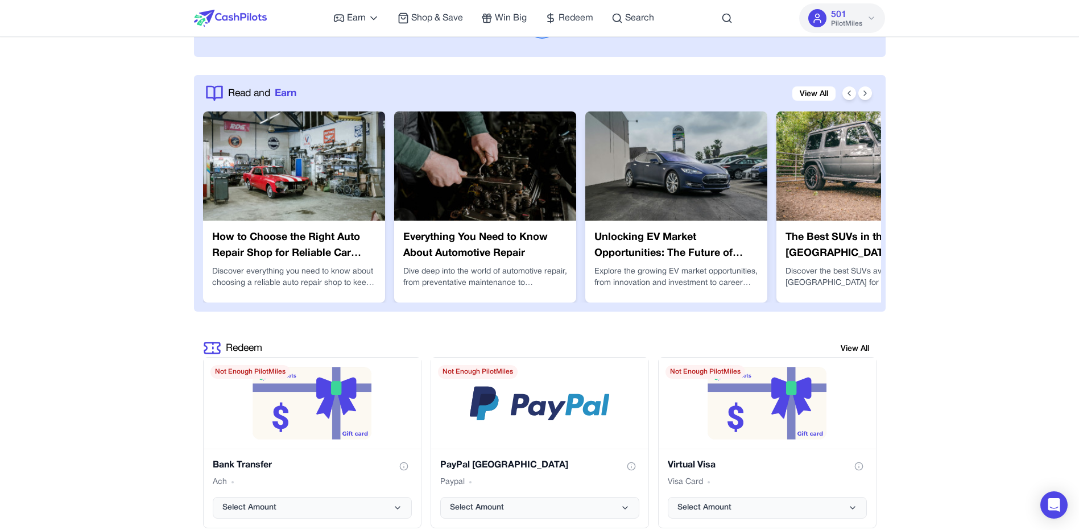
scroll to position [1934, 0]
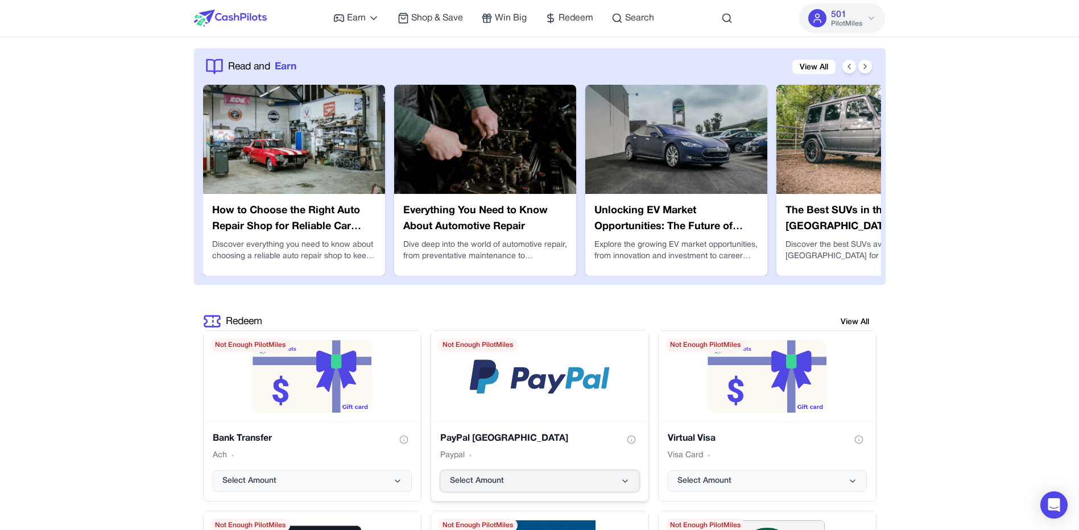
click at [554, 480] on button "Select Amount" at bounding box center [539, 481] width 199 height 22
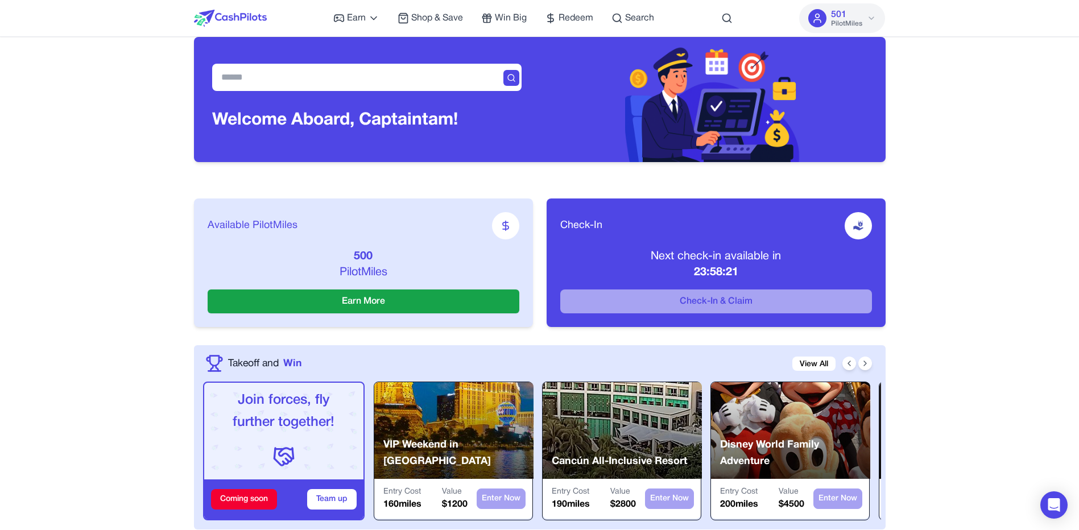
scroll to position [0, 0]
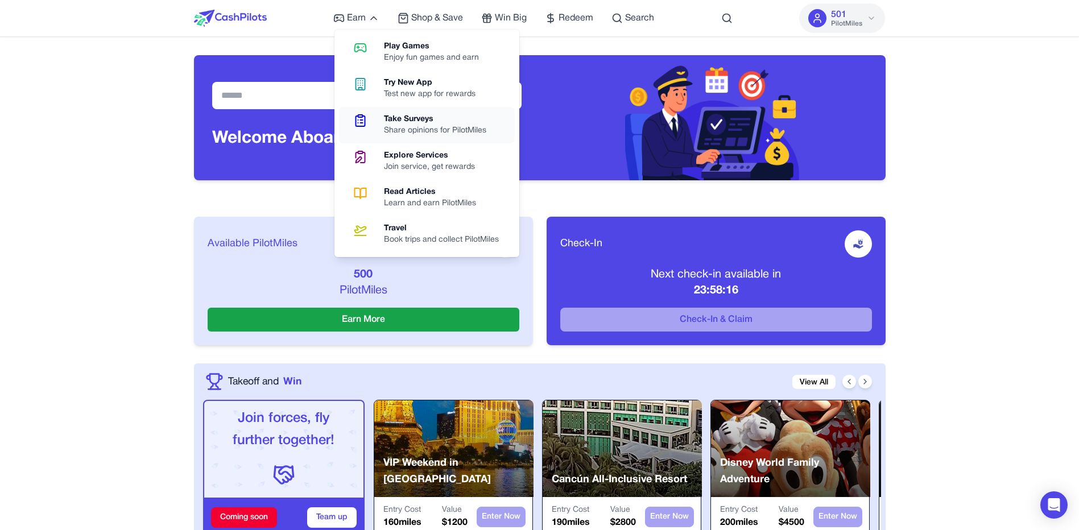
click at [417, 122] on div "Take Surveys" at bounding box center [439, 119] width 111 height 11
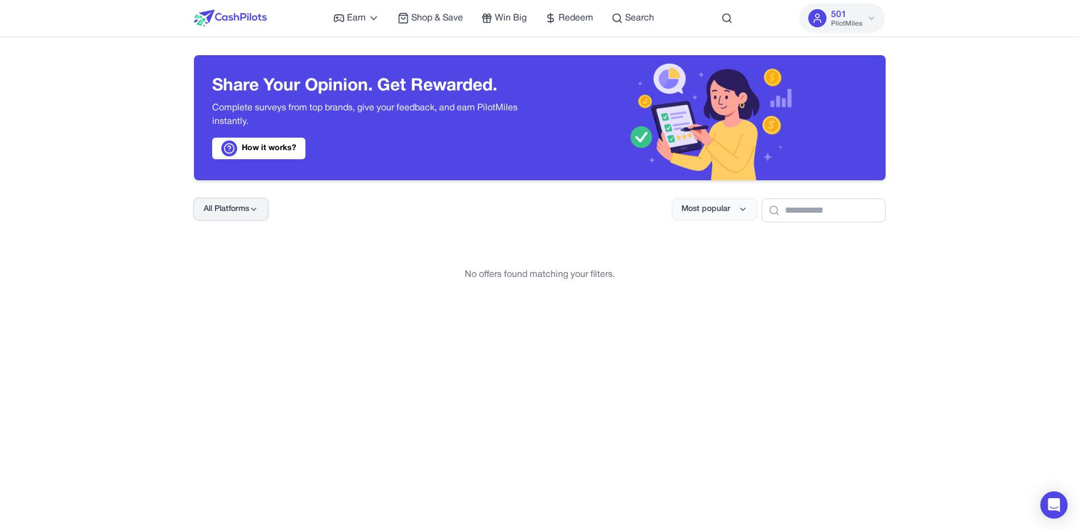
click at [233, 212] on span "All Platforms" at bounding box center [227, 209] width 46 height 11
click at [217, 307] on div "Web" at bounding box center [230, 307] width 71 height 24
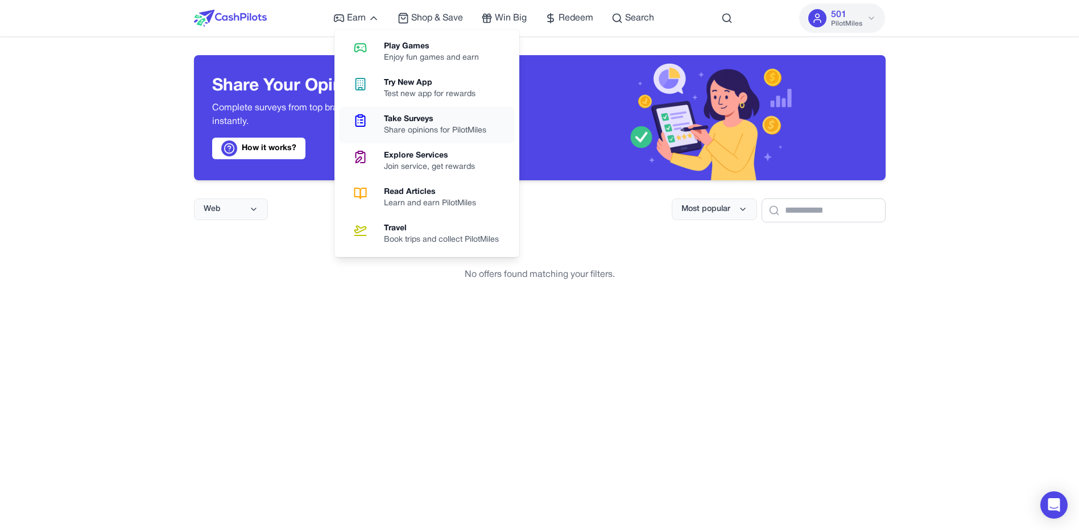
click at [424, 126] on div "Share opinions for PilotMiles" at bounding box center [439, 130] width 111 height 11
